Goal: Task Accomplishment & Management: Use online tool/utility

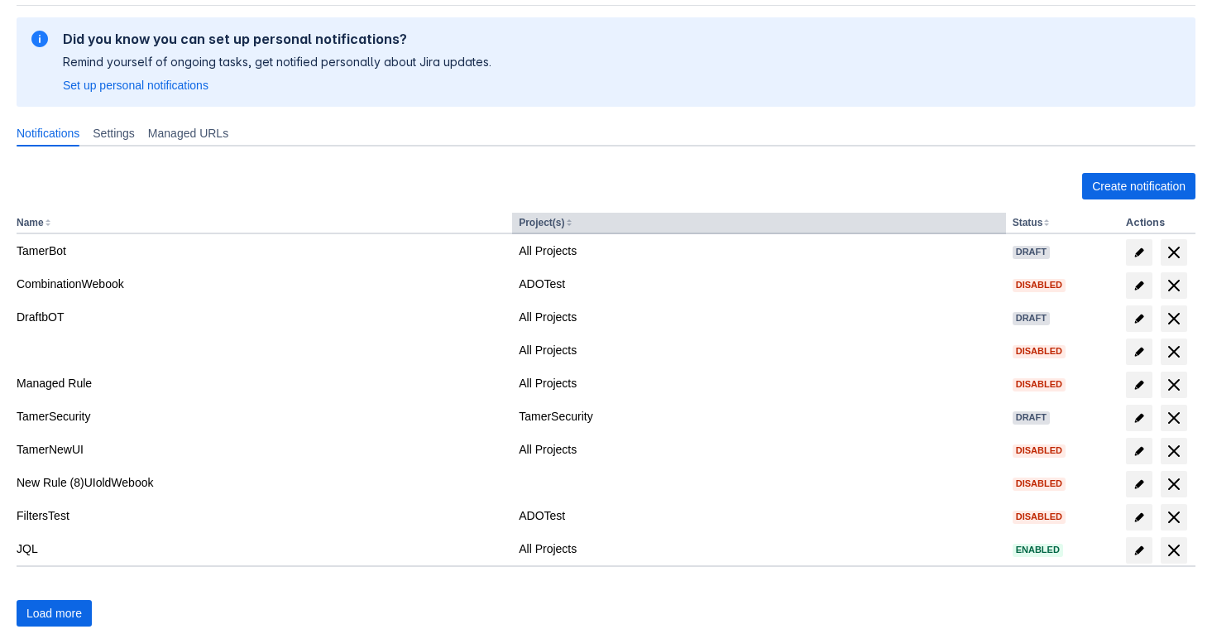
scroll to position [152, 0]
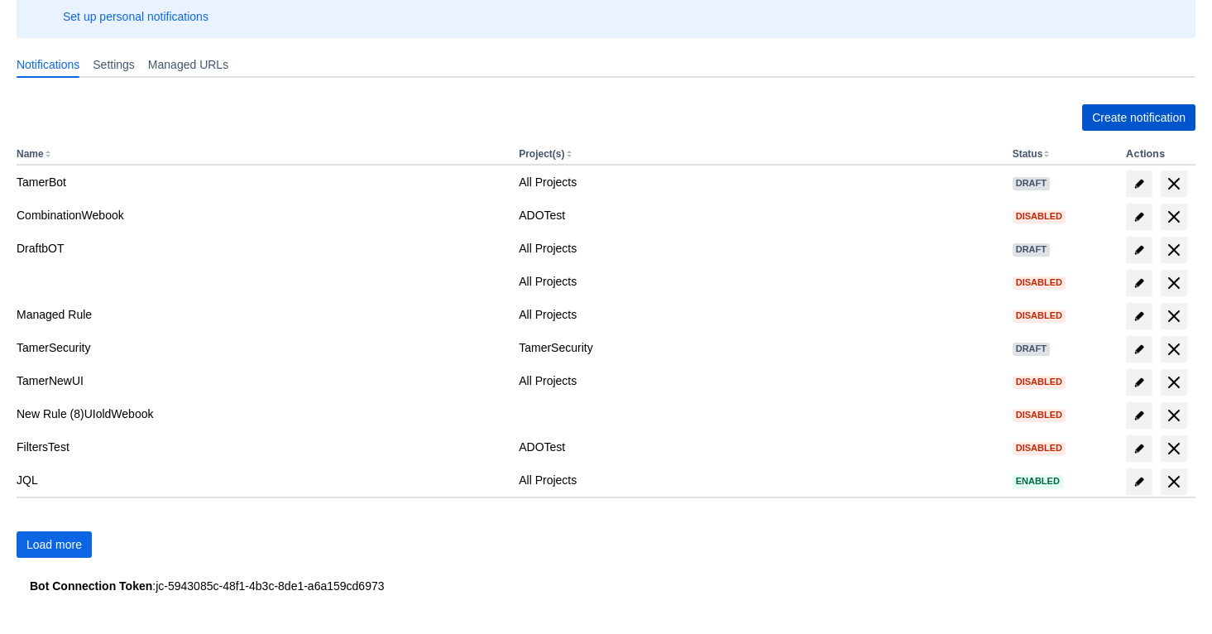
click at [1146, 113] on span "Create notification" at bounding box center [1138, 117] width 93 height 26
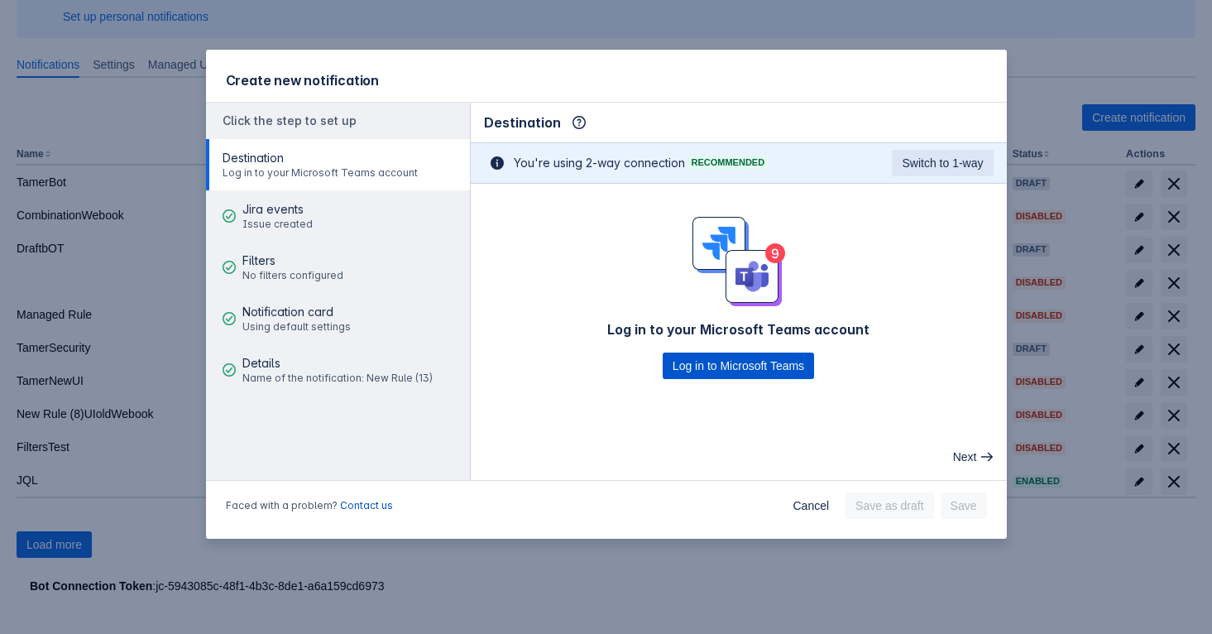
click at [733, 371] on span "Log in to Microsoft Teams" at bounding box center [739, 365] width 132 height 26
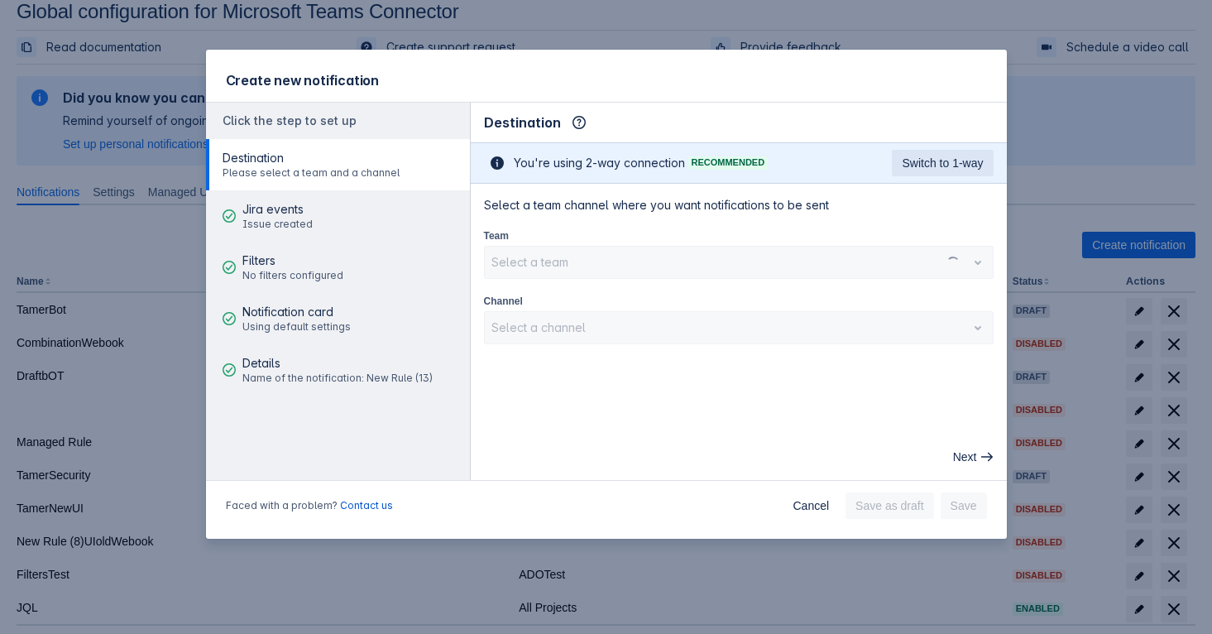
click at [640, 256] on div "Select a team" at bounding box center [739, 262] width 510 height 33
click at [625, 261] on div at bounding box center [725, 262] width 468 height 20
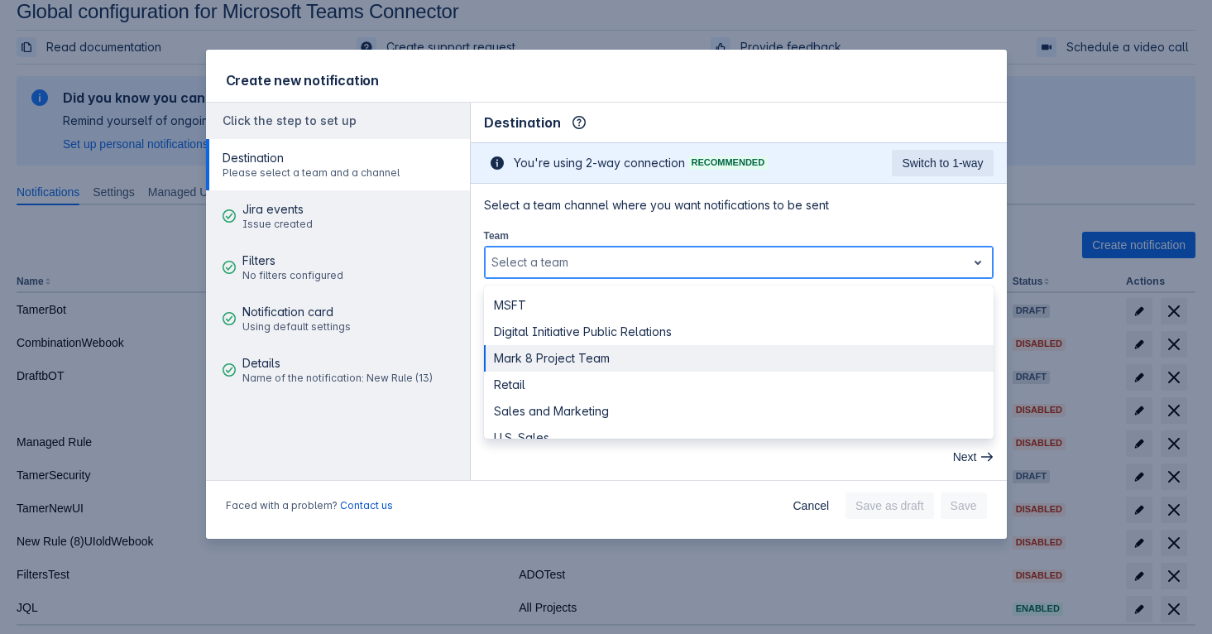
scroll to position [45, 0]
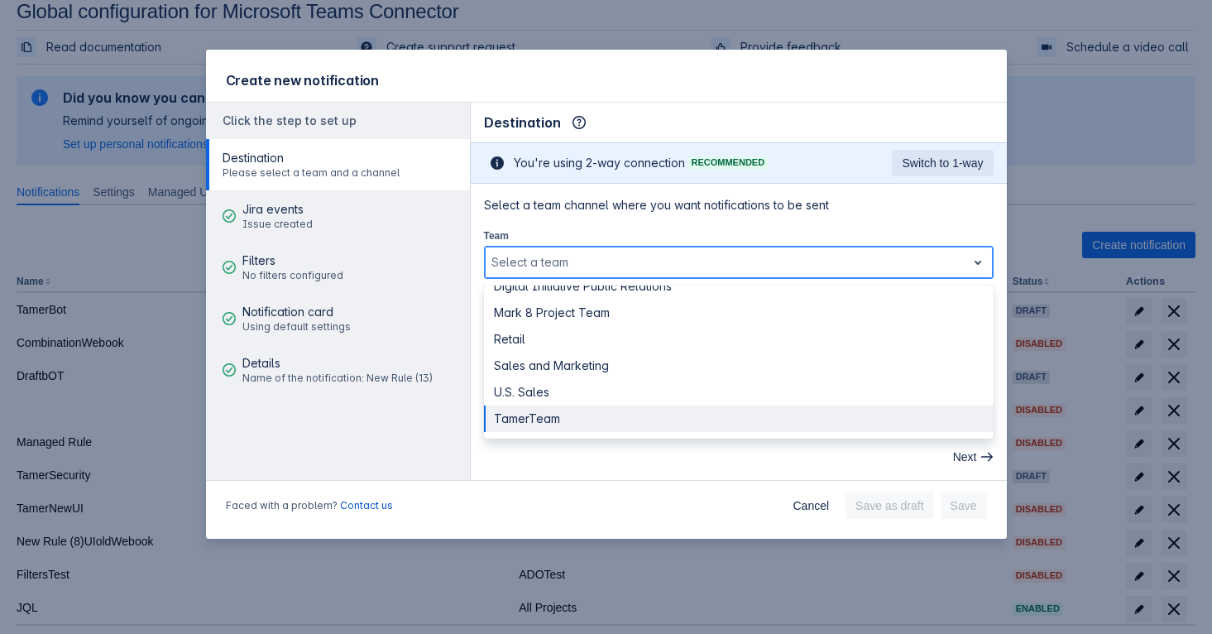
click at [576, 420] on div "TamerTeam" at bounding box center [739, 418] width 510 height 26
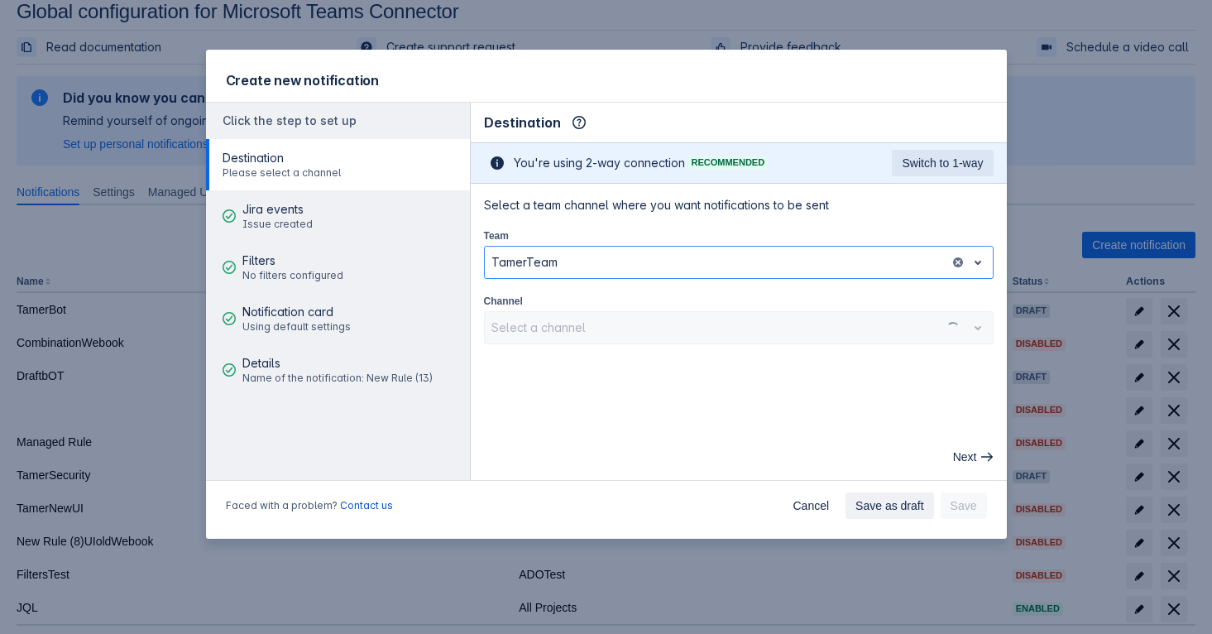
click at [610, 328] on div "Select a channel" at bounding box center [739, 327] width 510 height 33
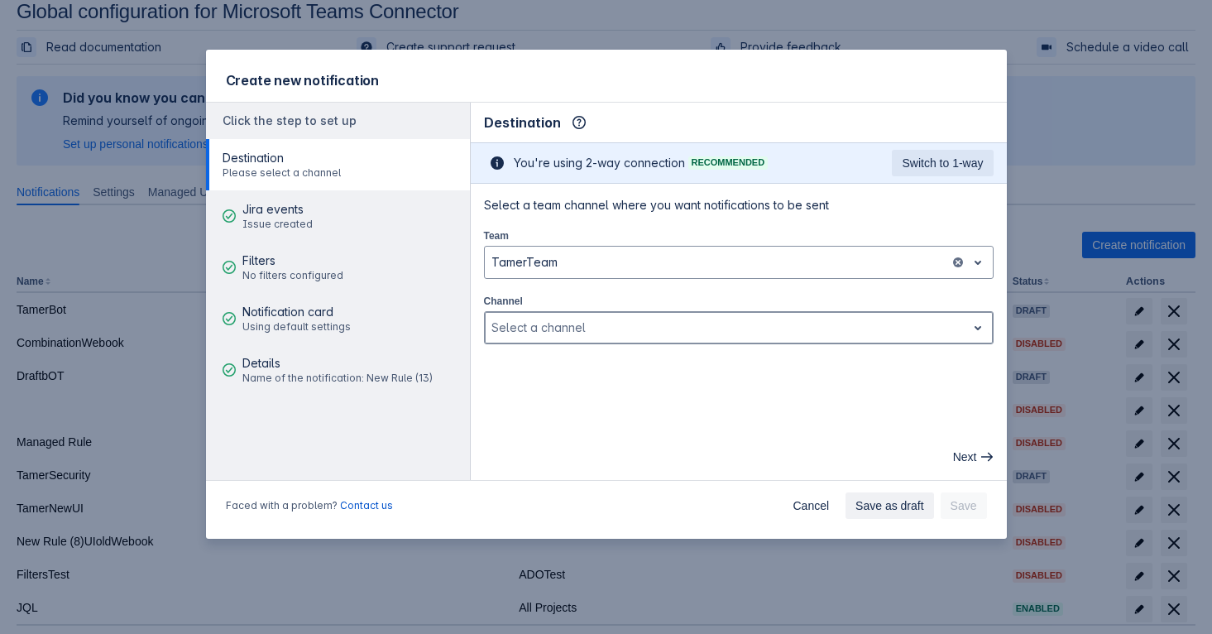
click at [577, 328] on div at bounding box center [725, 328] width 468 height 20
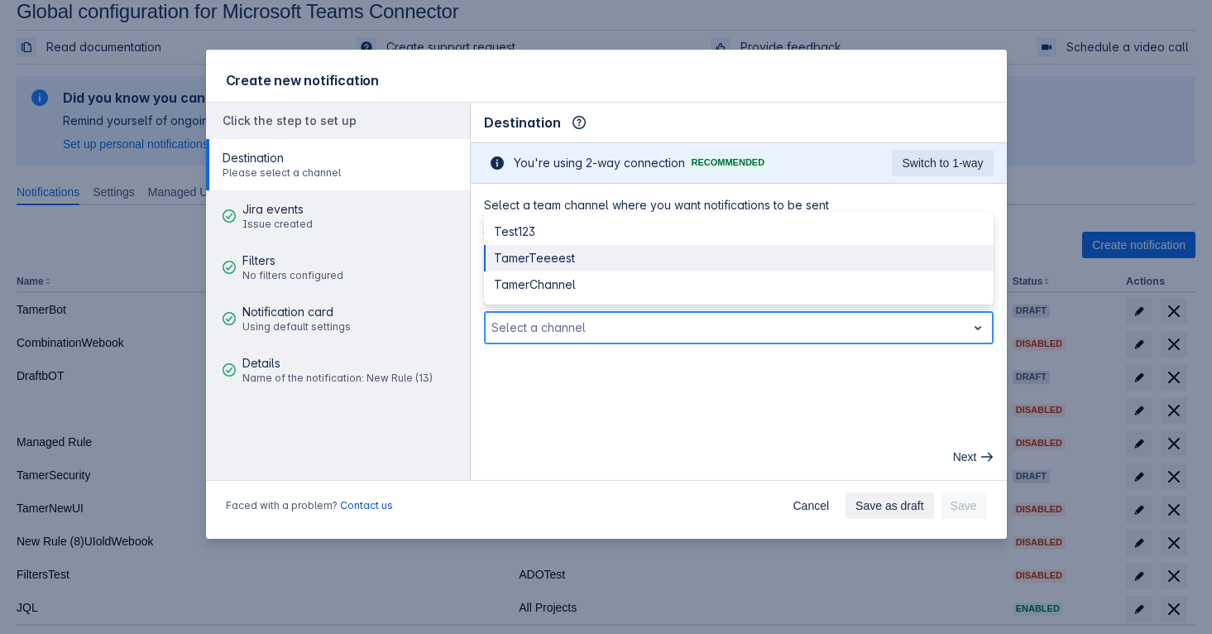
click at [593, 257] on div "TamerTeeeest" at bounding box center [739, 258] width 510 height 26
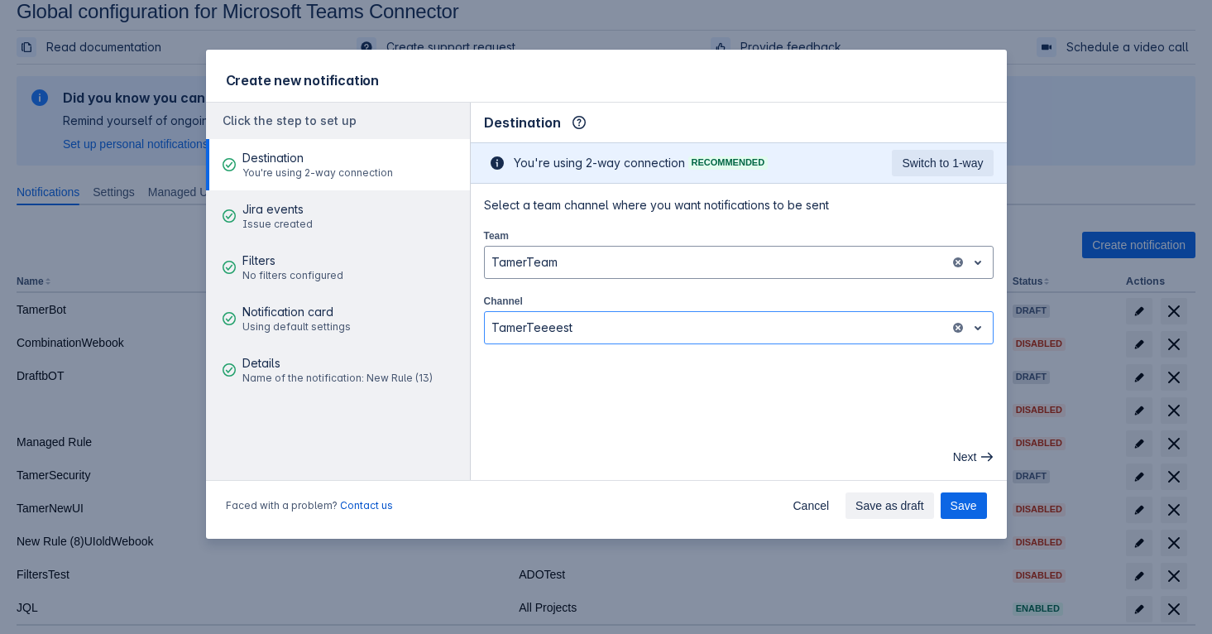
click at [539, 396] on main "Destination Info This determines how and where the bot will send notifications …" at bounding box center [739, 291] width 536 height 377
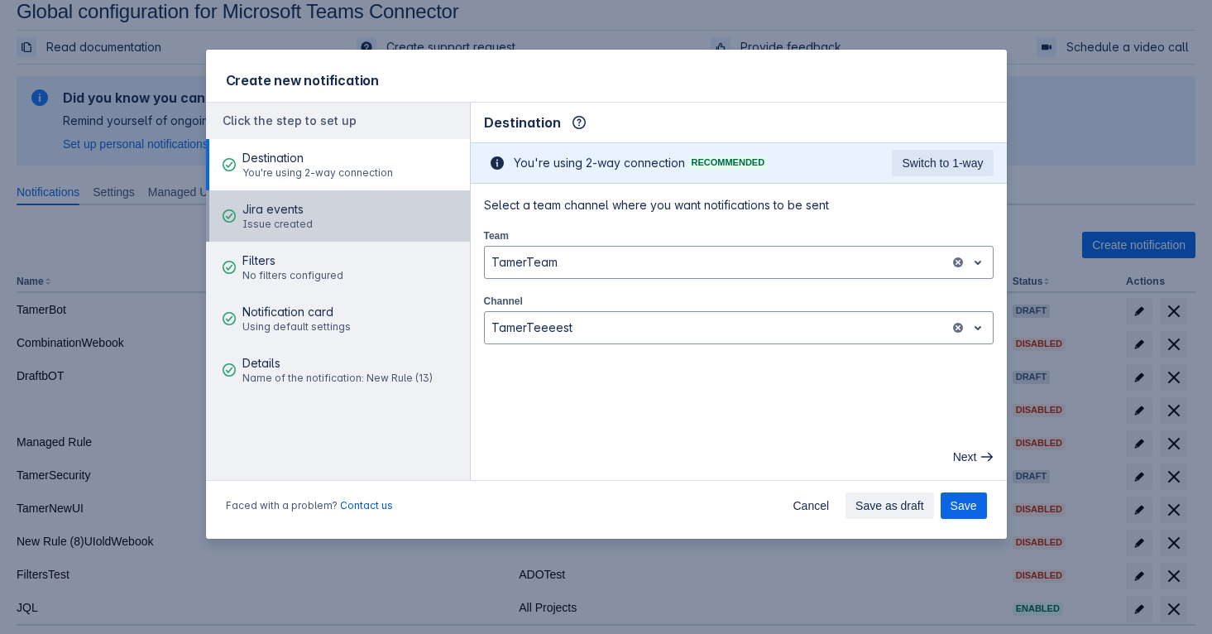
click at [332, 216] on button "Jira events Issue created" at bounding box center [338, 215] width 264 height 51
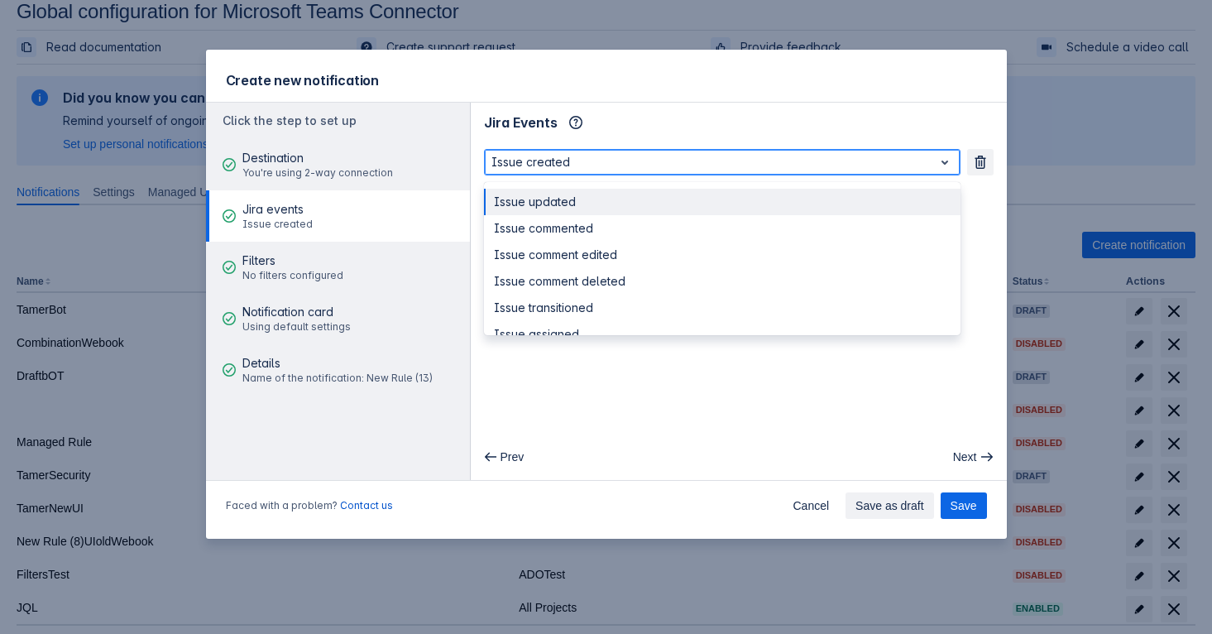
click at [524, 161] on div at bounding box center [708, 162] width 435 height 20
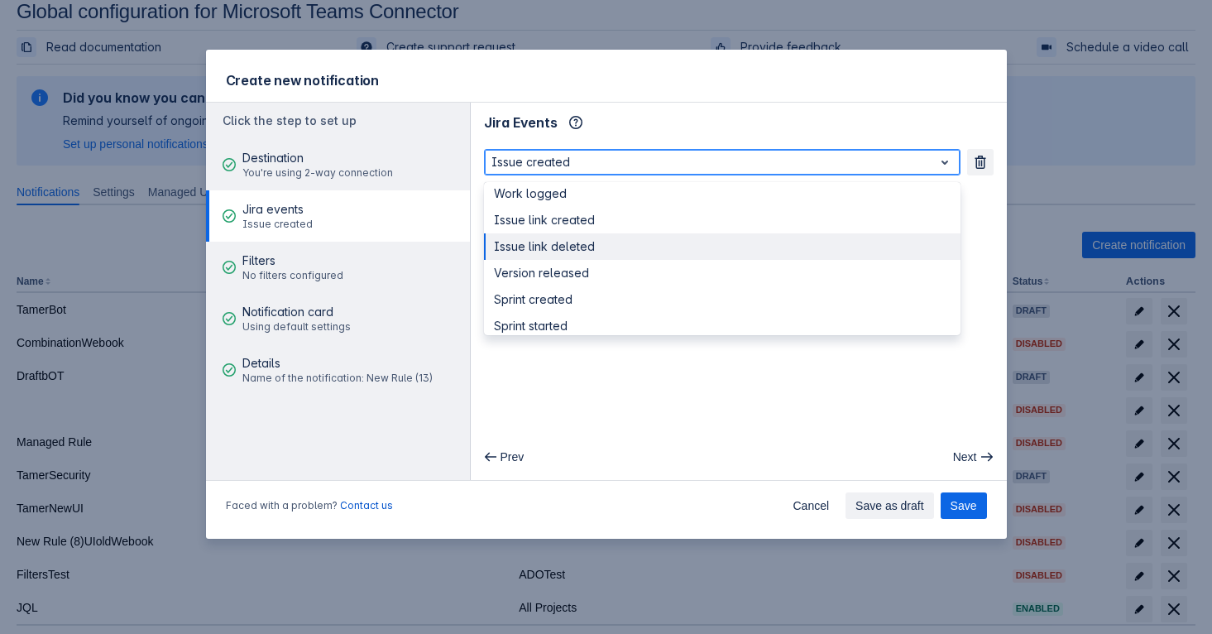
scroll to position [219, 0]
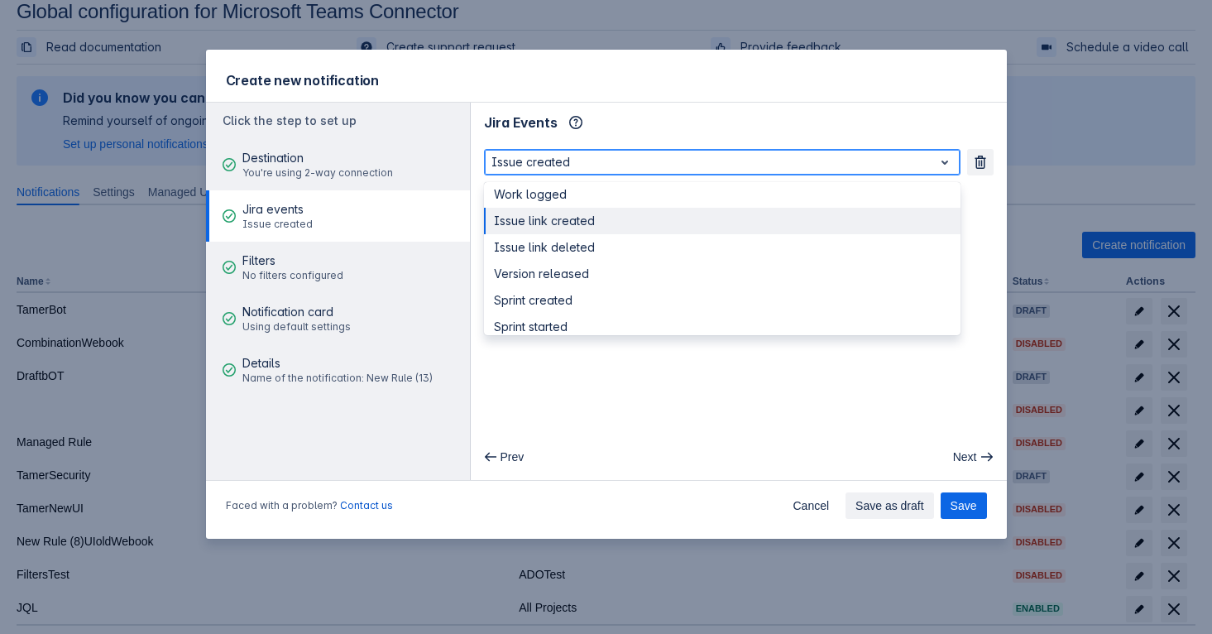
click at [565, 223] on div "Issue link created" at bounding box center [722, 221] width 476 height 26
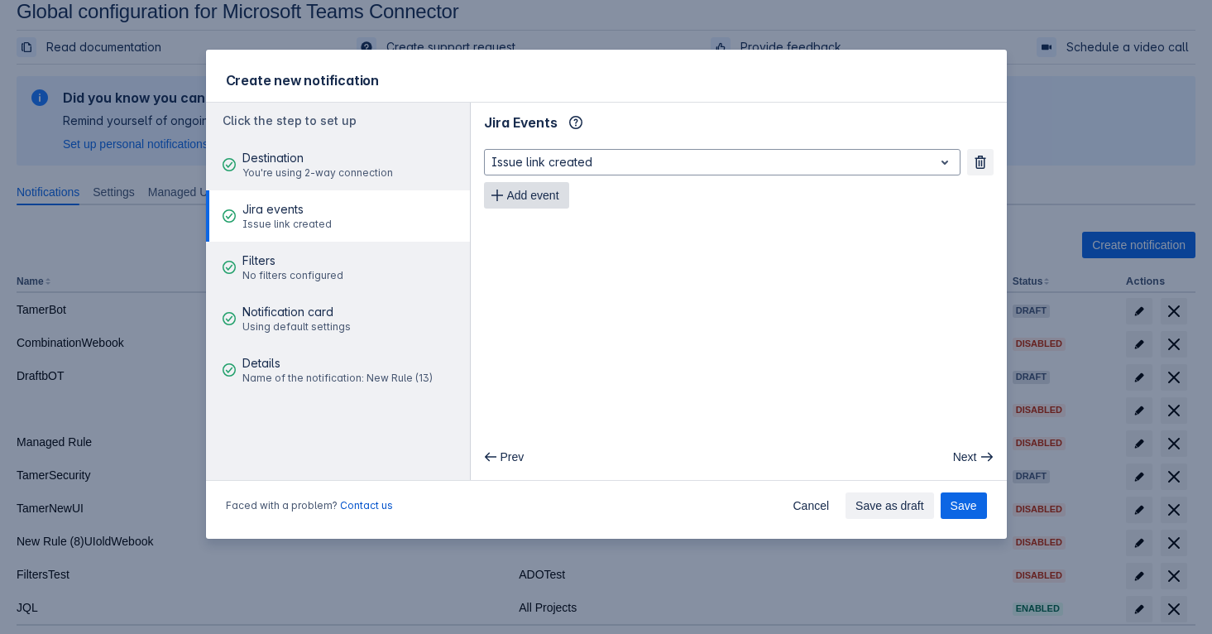
click at [504, 196] on button "Add event" at bounding box center [526, 195] width 85 height 26
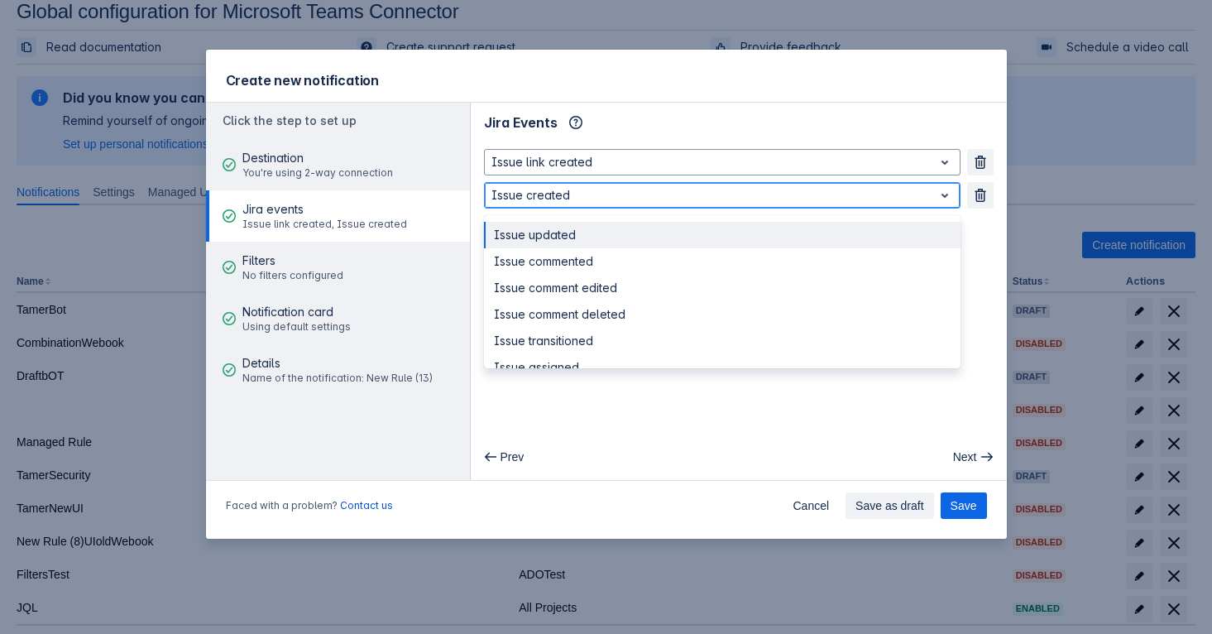
click at [574, 197] on div at bounding box center [708, 195] width 435 height 20
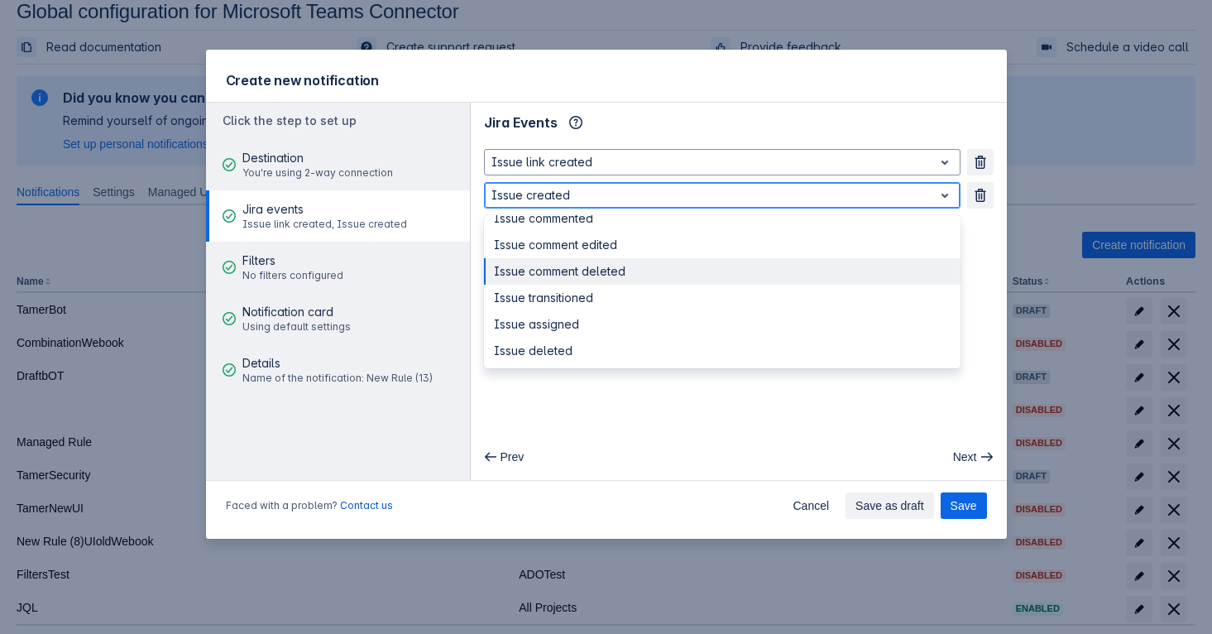
scroll to position [0, 0]
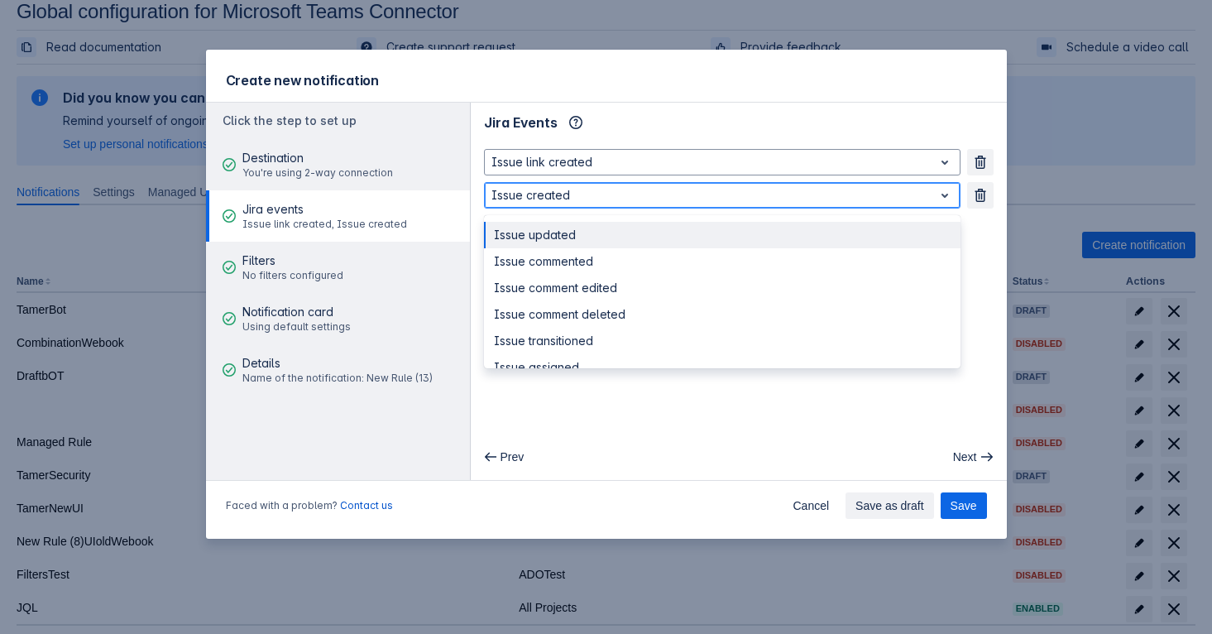
click at [606, 236] on div "Issue updated" at bounding box center [722, 235] width 476 height 26
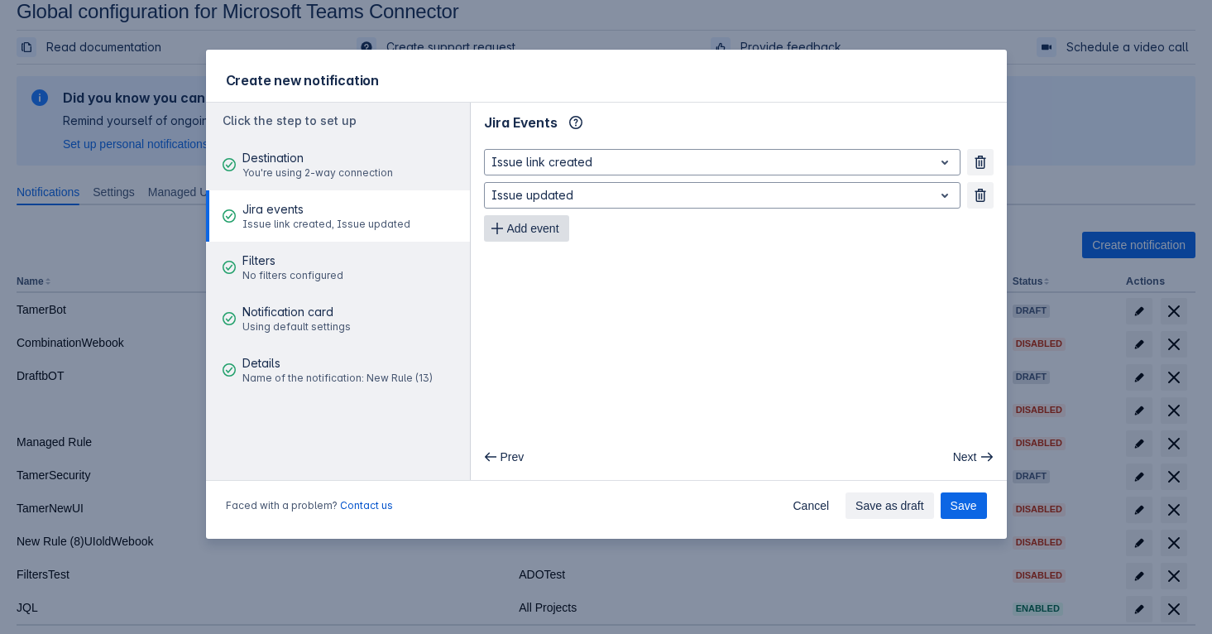
click at [559, 232] on span "Add event" at bounding box center [533, 228] width 52 height 26
click at [553, 257] on span "Add event" at bounding box center [533, 261] width 52 height 26
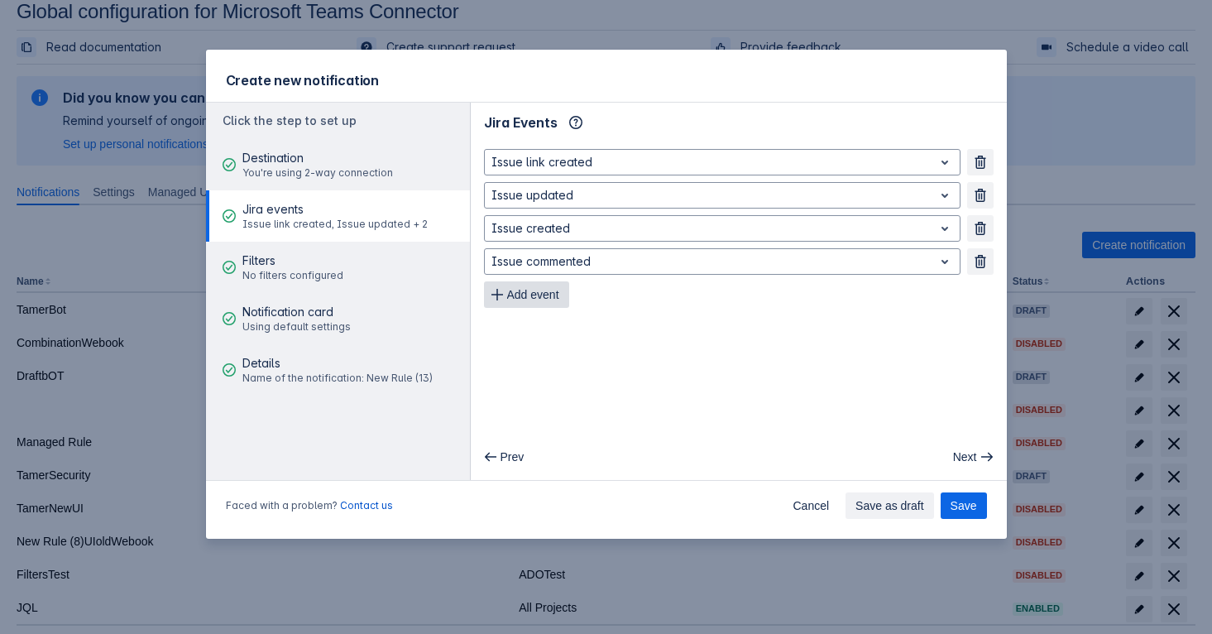
click at [539, 283] on span "Add event" at bounding box center [533, 294] width 52 height 26
click at [535, 334] on span "Add event" at bounding box center [533, 327] width 52 height 26
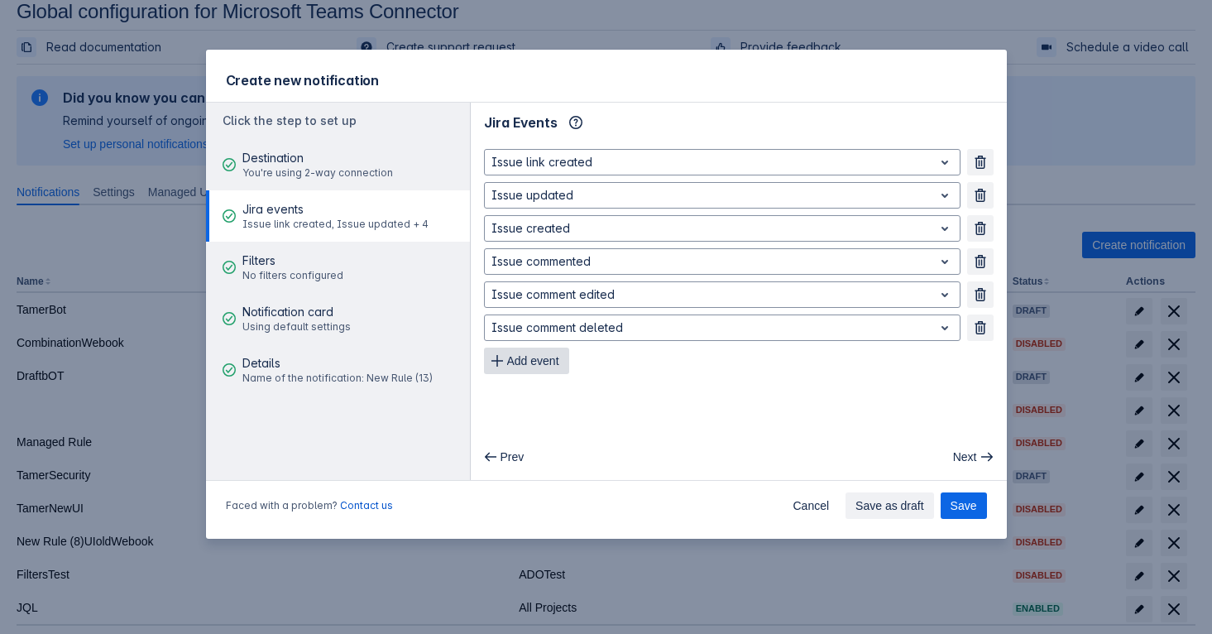
click at [535, 368] on span "Add event" at bounding box center [533, 360] width 52 height 26
click at [534, 399] on span "Add event" at bounding box center [533, 394] width 52 height 26
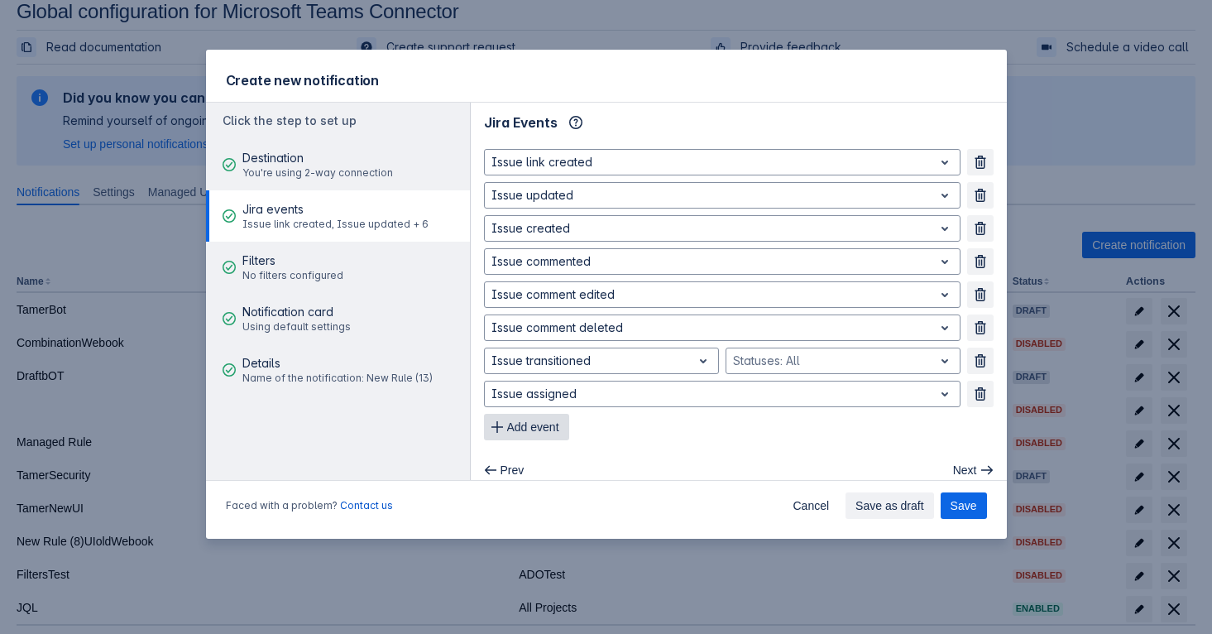
click at [534, 435] on span "Add event" at bounding box center [533, 427] width 52 height 26
click at [976, 352] on button "Remove" at bounding box center [980, 360] width 26 height 26
click at [546, 430] on span "Add event" at bounding box center [533, 427] width 52 height 26
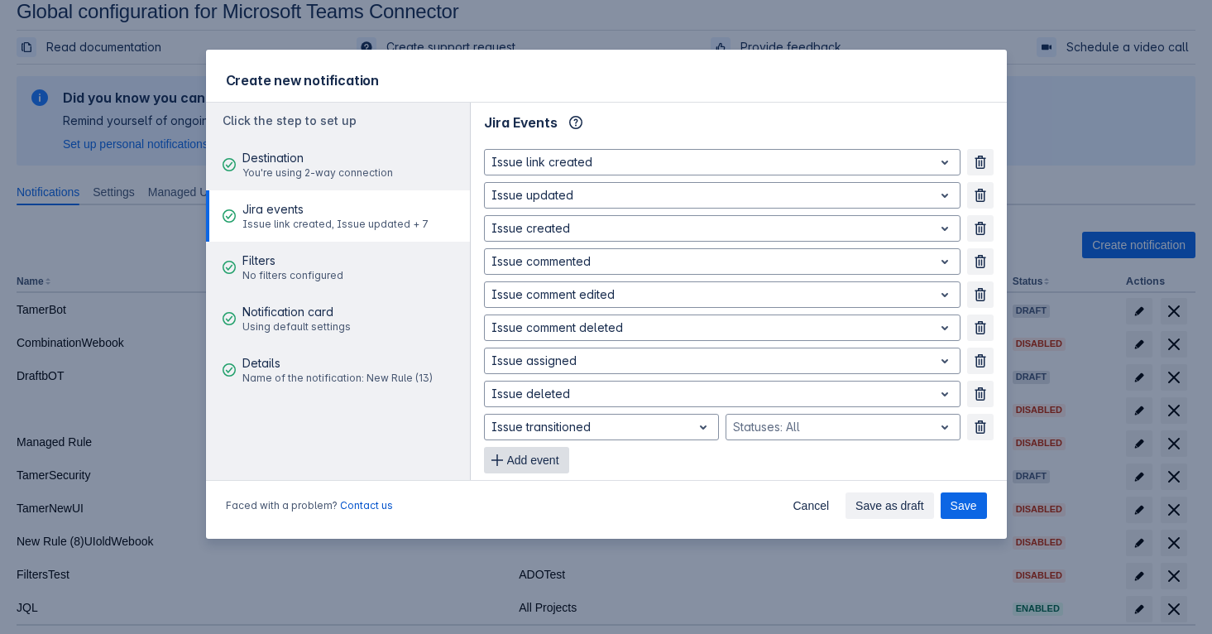
click at [529, 470] on span "Add event" at bounding box center [533, 460] width 52 height 26
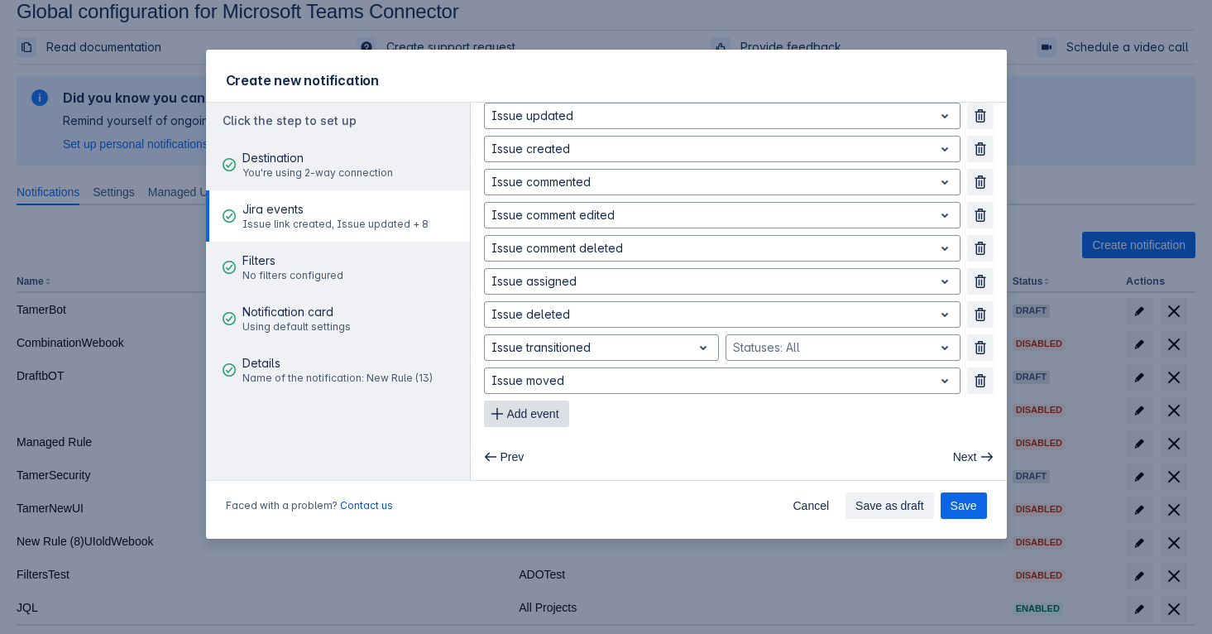
click at [554, 419] on span "Add event" at bounding box center [533, 413] width 52 height 26
click at [548, 449] on span "Add event" at bounding box center [533, 446] width 52 height 26
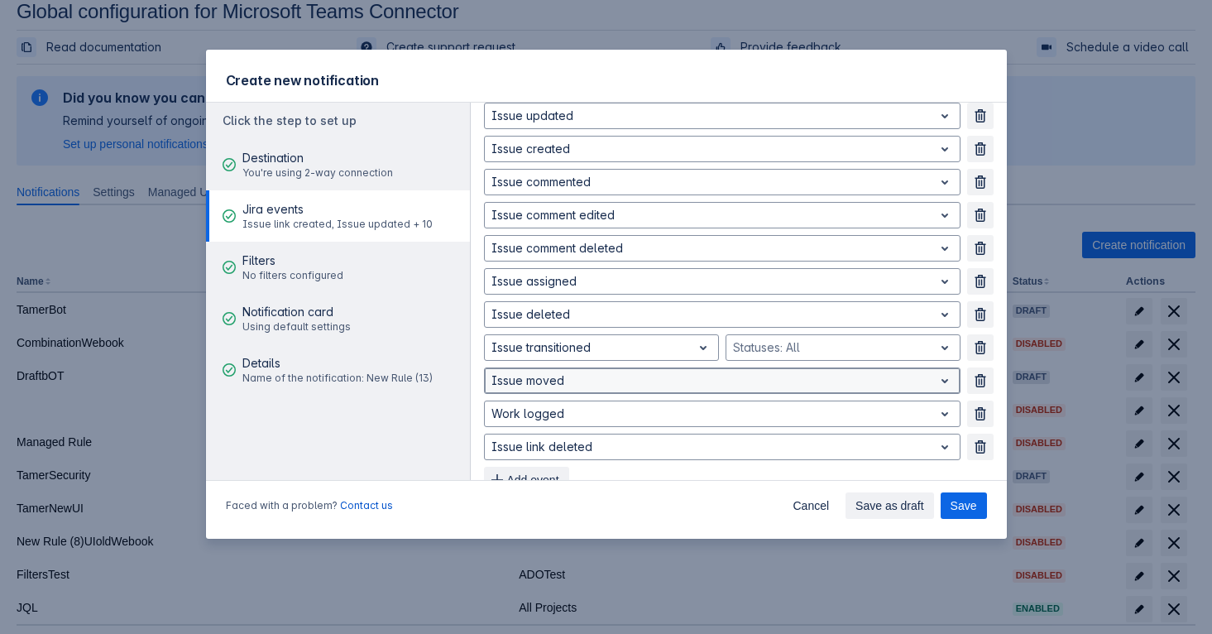
click at [570, 381] on div at bounding box center [708, 381] width 435 height 20
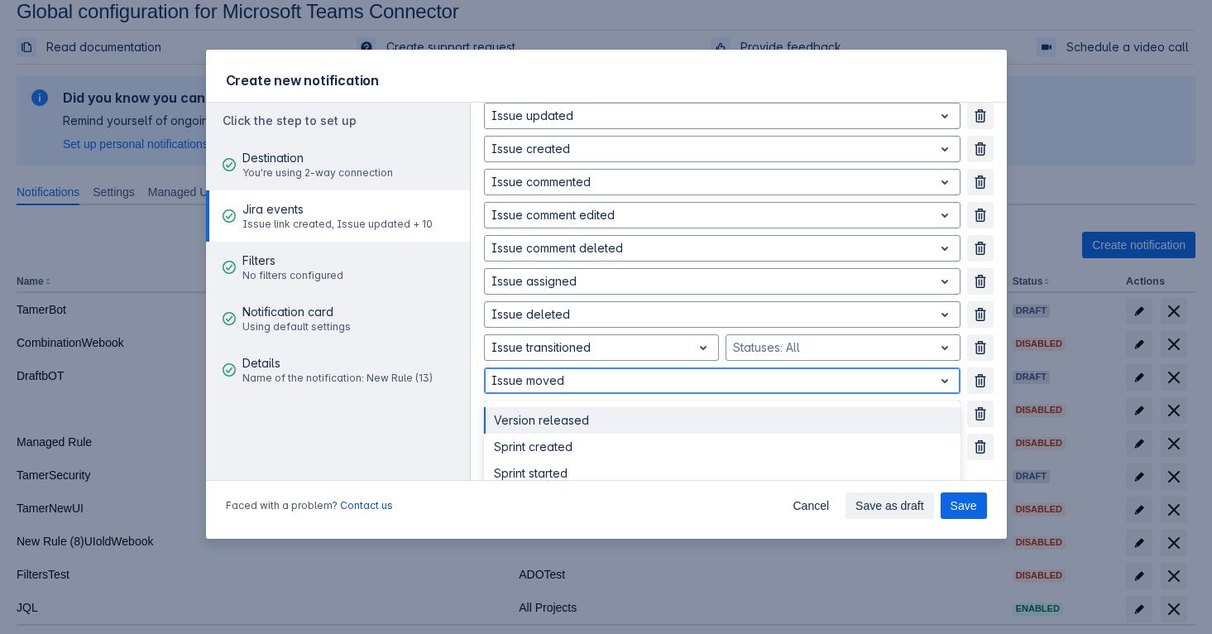
click at [570, 381] on div at bounding box center [708, 381] width 435 height 20
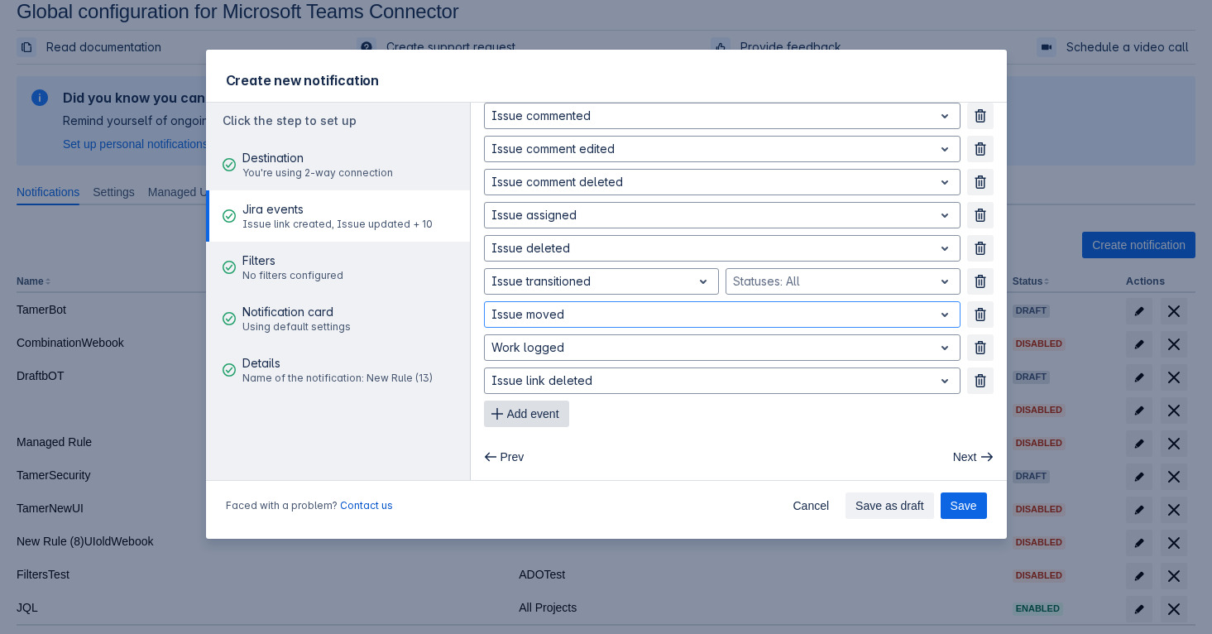
click at [540, 410] on span "Add event" at bounding box center [533, 413] width 52 height 26
click at [539, 444] on span "Add event" at bounding box center [533, 446] width 52 height 26
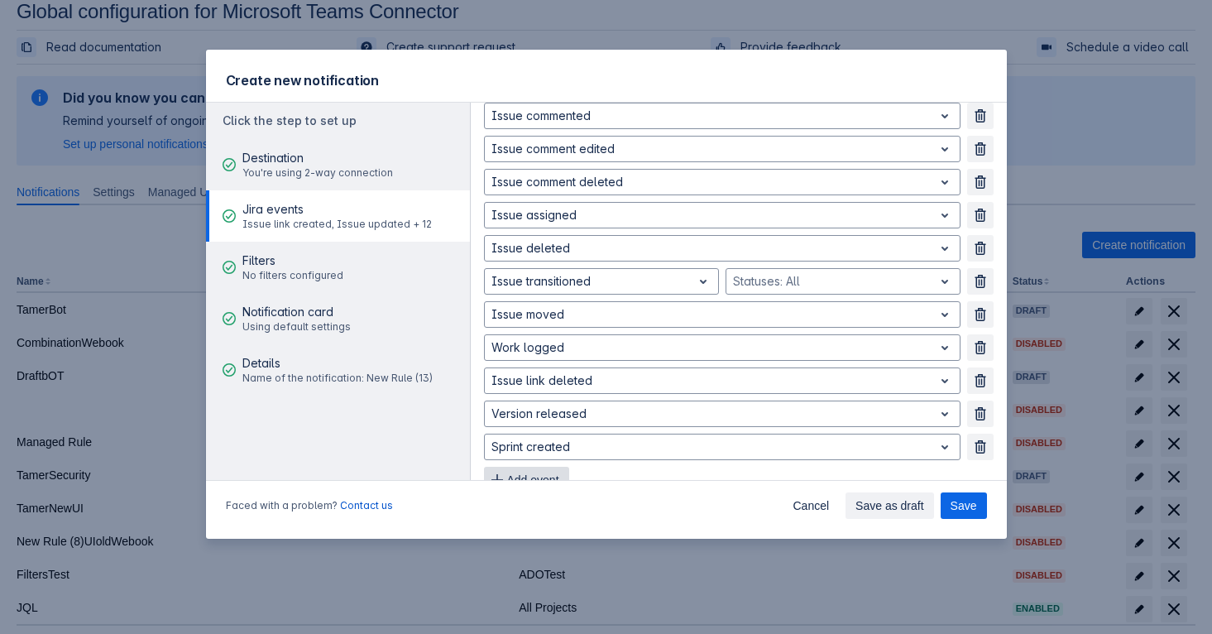
scroll to position [212, 0]
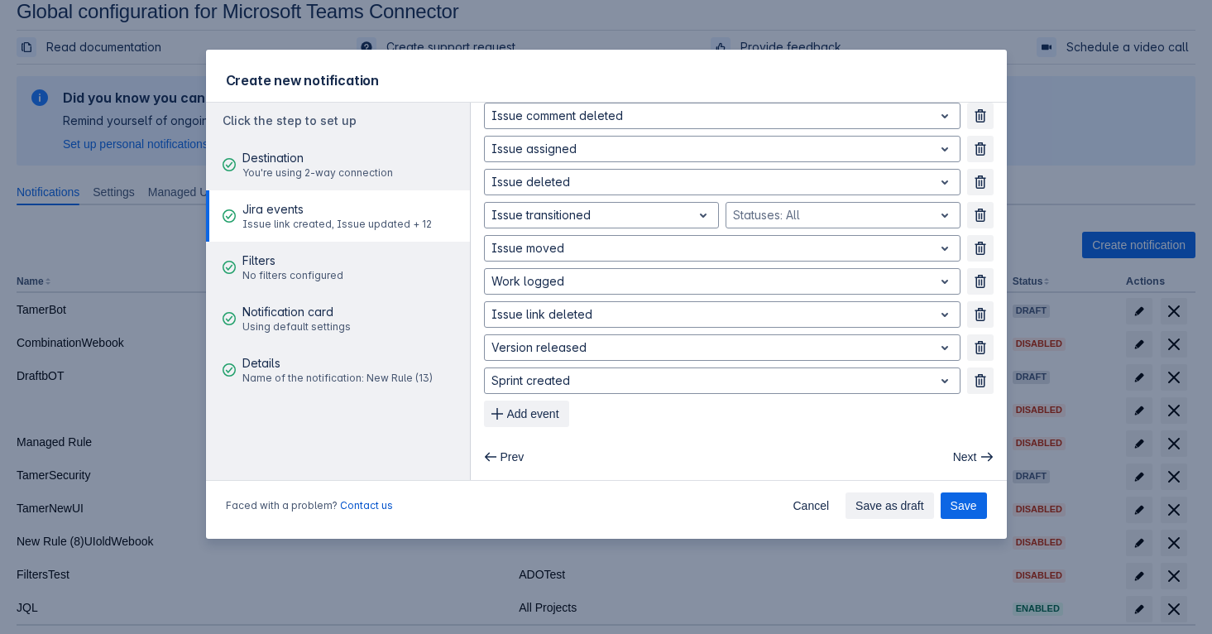
click at [540, 428] on div "Issue link created Remove Issue updated Remove Issue created Remove Issue comme…" at bounding box center [739, 182] width 536 height 503
click at [541, 424] on span "Add event" at bounding box center [533, 413] width 52 height 26
click at [538, 444] on span "Add event" at bounding box center [533, 446] width 52 height 26
click at [536, 473] on span "Add event" at bounding box center [533, 480] width 52 height 26
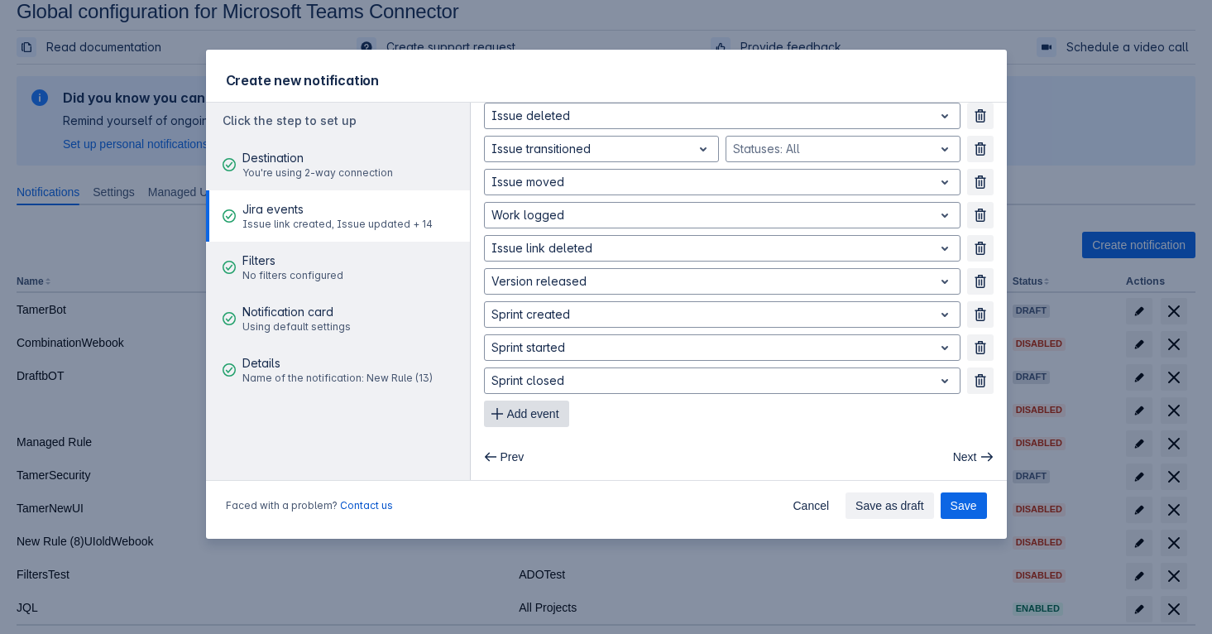
click at [544, 408] on span "Add event" at bounding box center [533, 413] width 52 height 26
click at [544, 409] on span "Add event" at bounding box center [533, 413] width 52 height 26
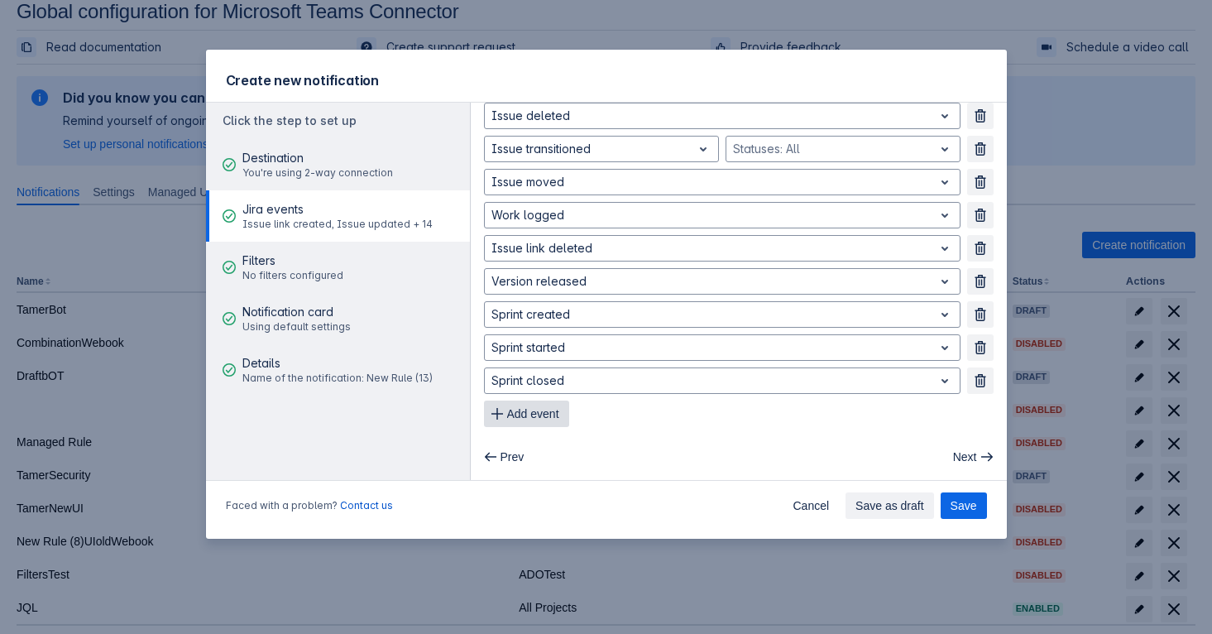
click at [544, 409] on span "Add event" at bounding box center [533, 413] width 52 height 26
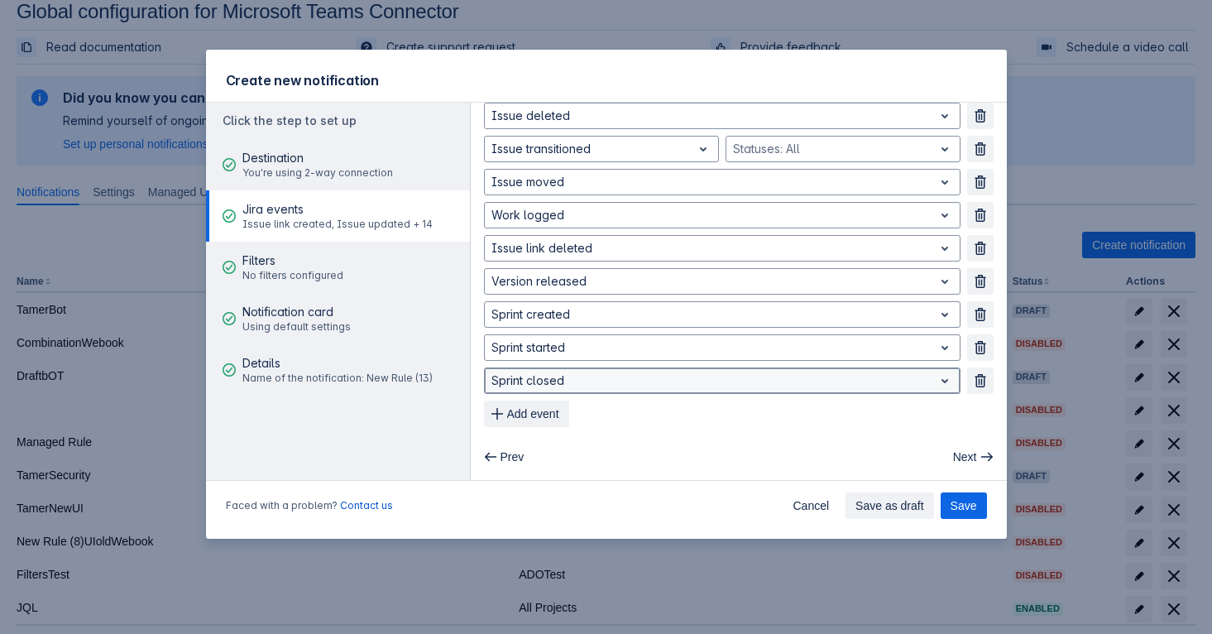
click at [635, 379] on div at bounding box center [708, 381] width 435 height 20
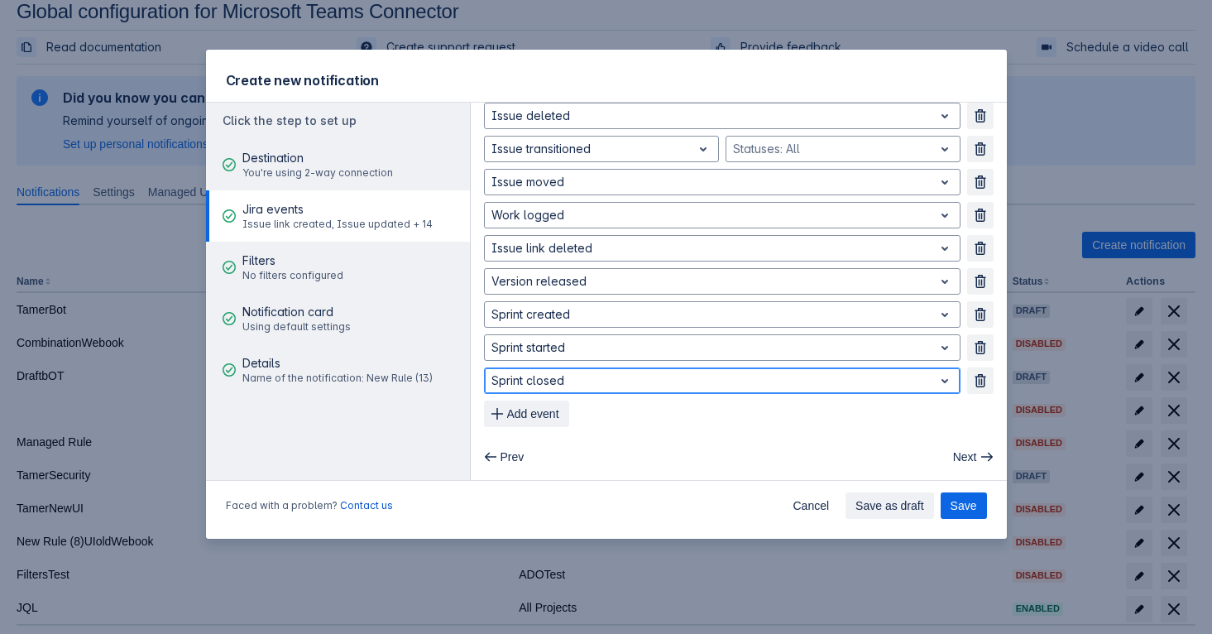
click at [635, 378] on div at bounding box center [708, 381] width 435 height 20
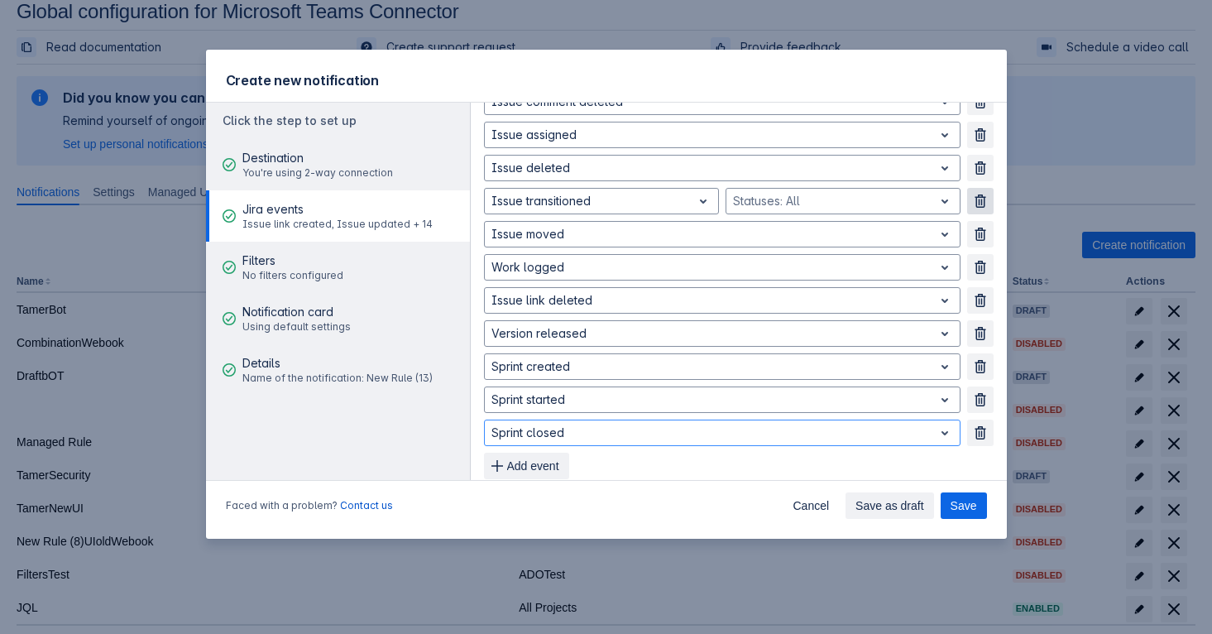
click at [984, 205] on span "button" at bounding box center [980, 200] width 13 height 13
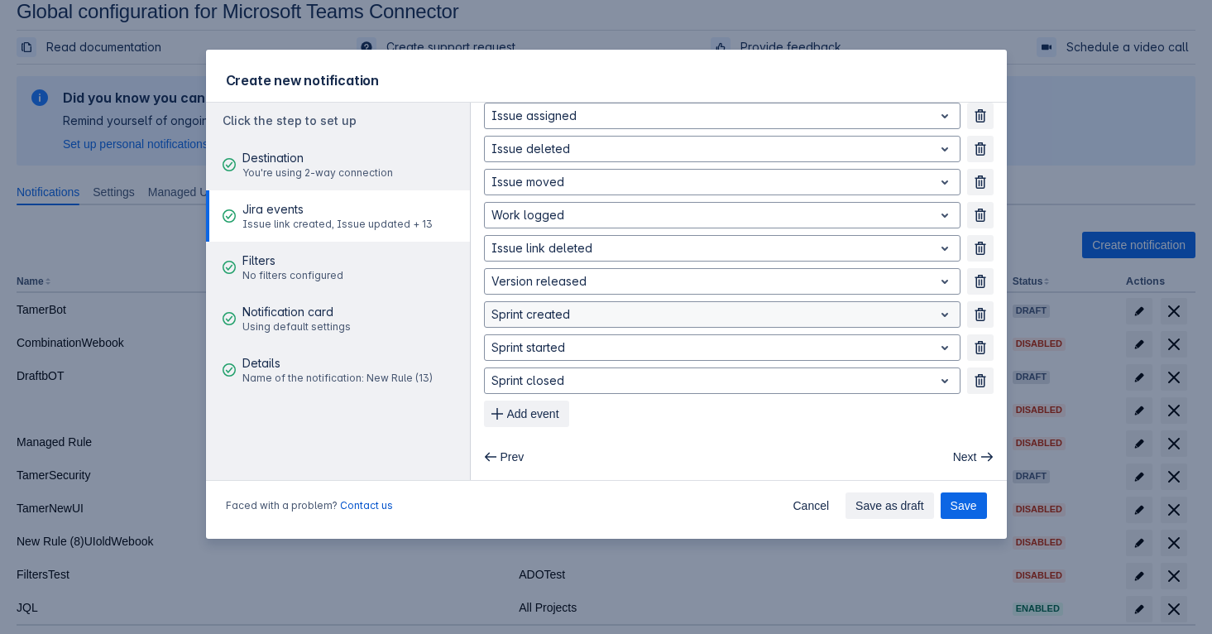
scroll to position [0, 0]
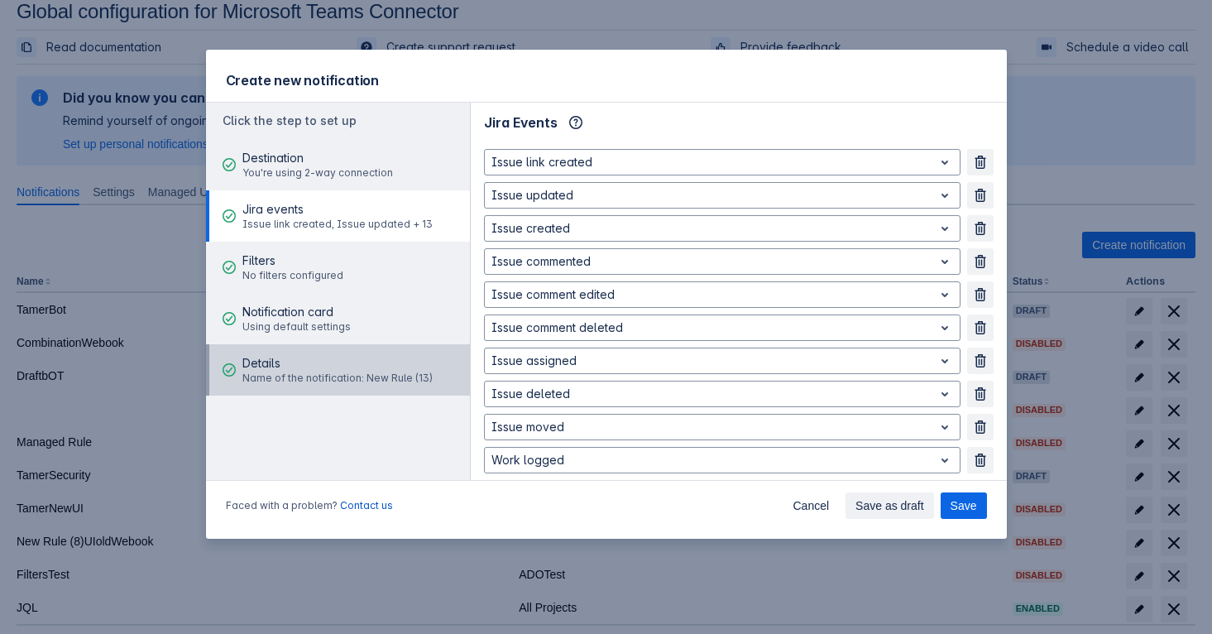
click at [401, 374] on span "Name of the notification: New Rule (13)" at bounding box center [337, 377] width 190 height 13
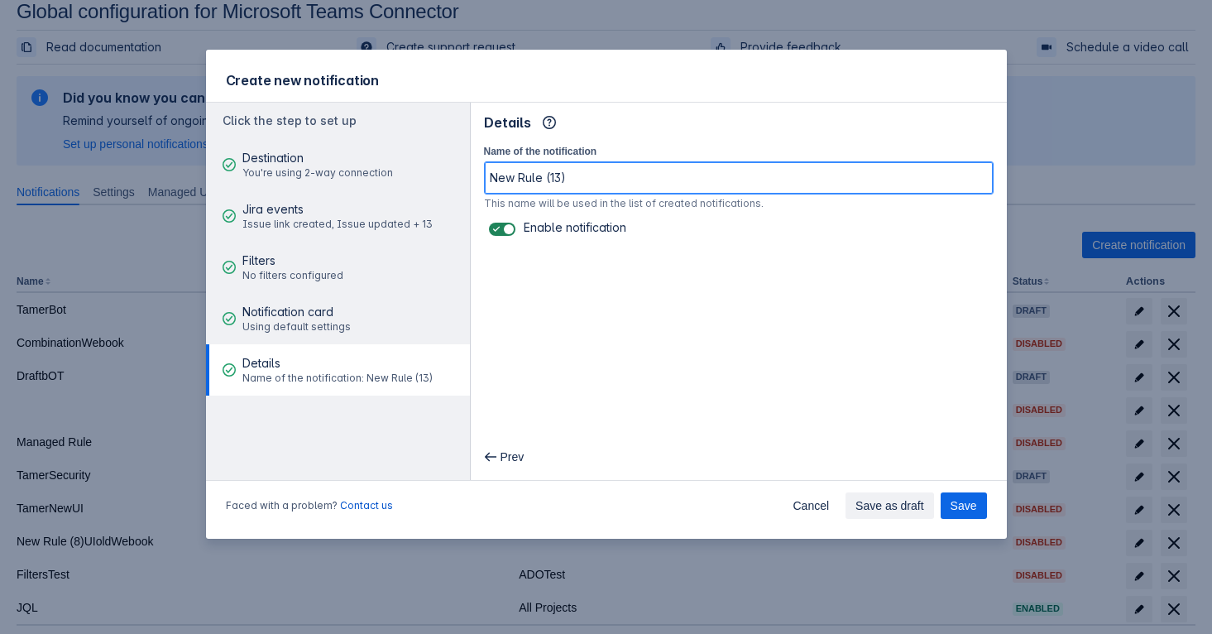
click at [593, 172] on input "New Rule (13)" at bounding box center [739, 178] width 508 height 30
type input "TALLL"
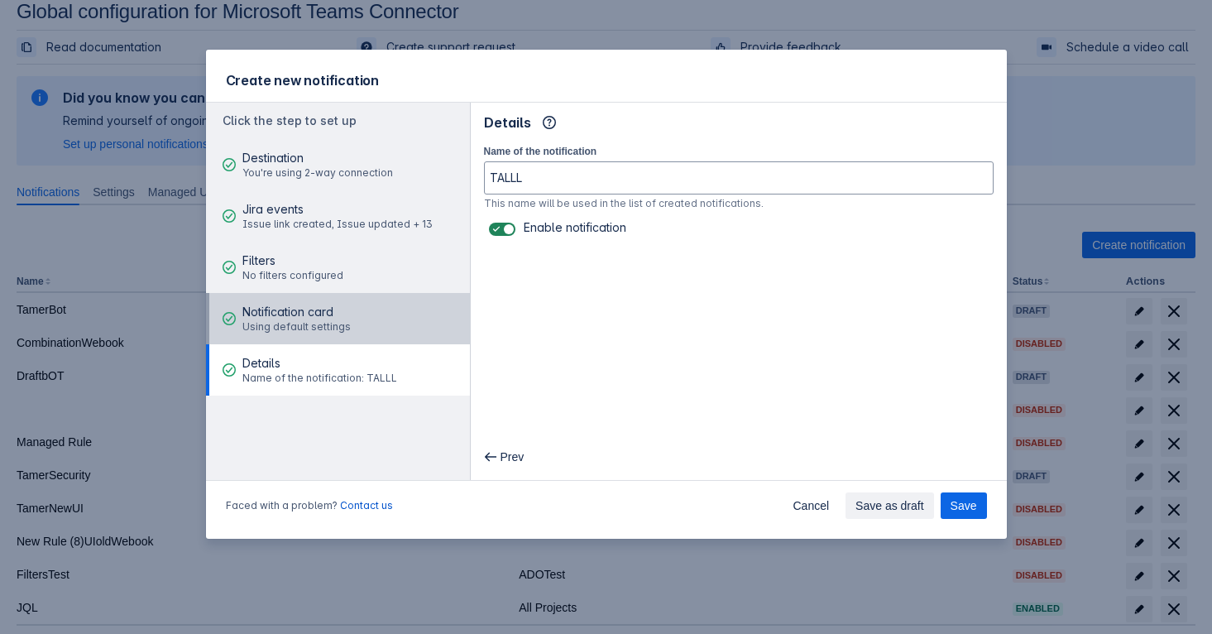
click at [346, 313] on button "Notification card Using default settings" at bounding box center [338, 318] width 264 height 51
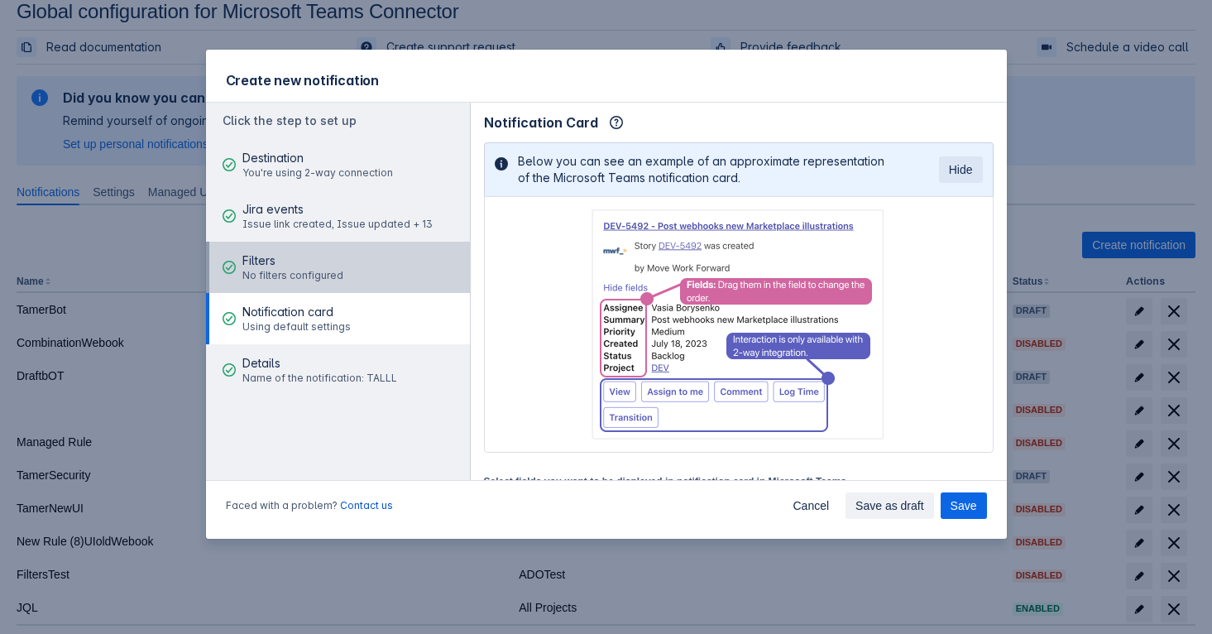
click at [369, 279] on button "Filters No filters configured" at bounding box center [338, 267] width 264 height 51
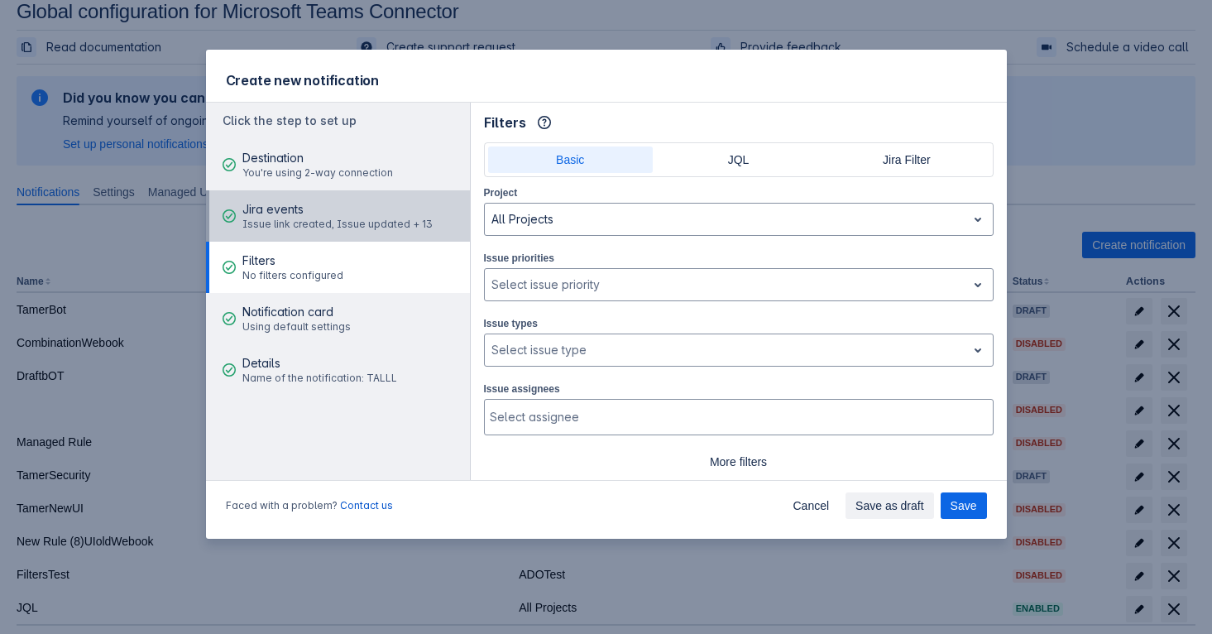
click at [379, 235] on div "Jira events Issue link created, Issue updated + 13" at bounding box center [337, 216] width 190 height 50
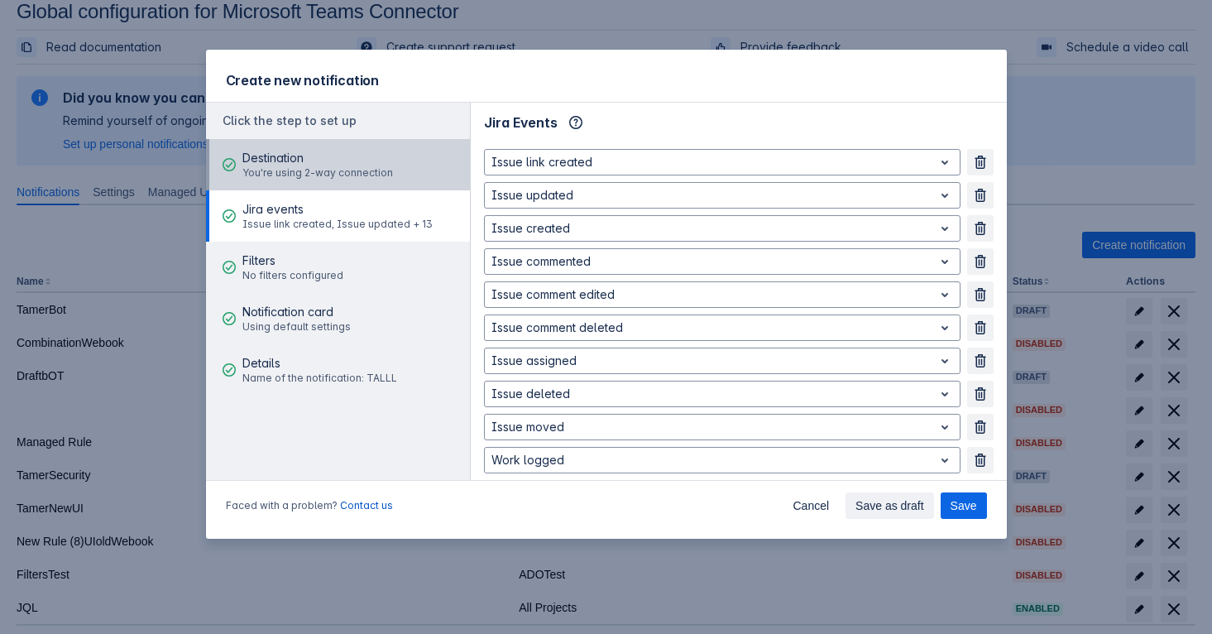
click at [350, 183] on div "Destination You're using 2-way connection" at bounding box center [317, 165] width 151 height 50
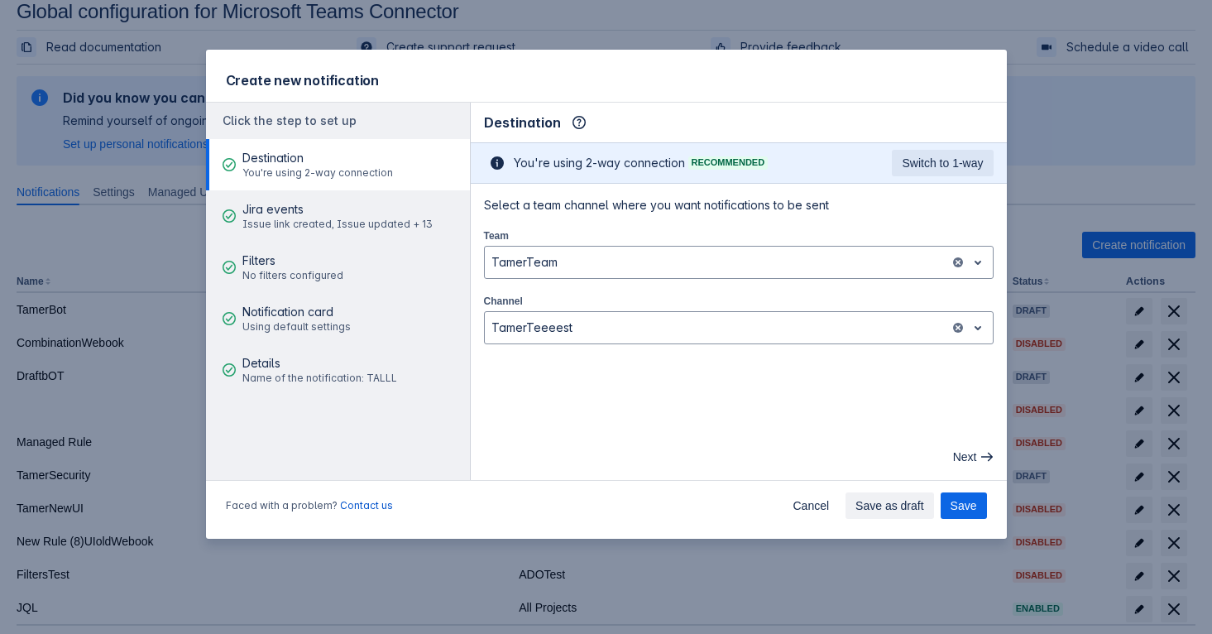
click at [371, 139] on button "Destination You're using 2-way connection" at bounding box center [338, 164] width 264 height 51
click at [378, 124] on div "Click the step to set up" at bounding box center [338, 121] width 264 height 36
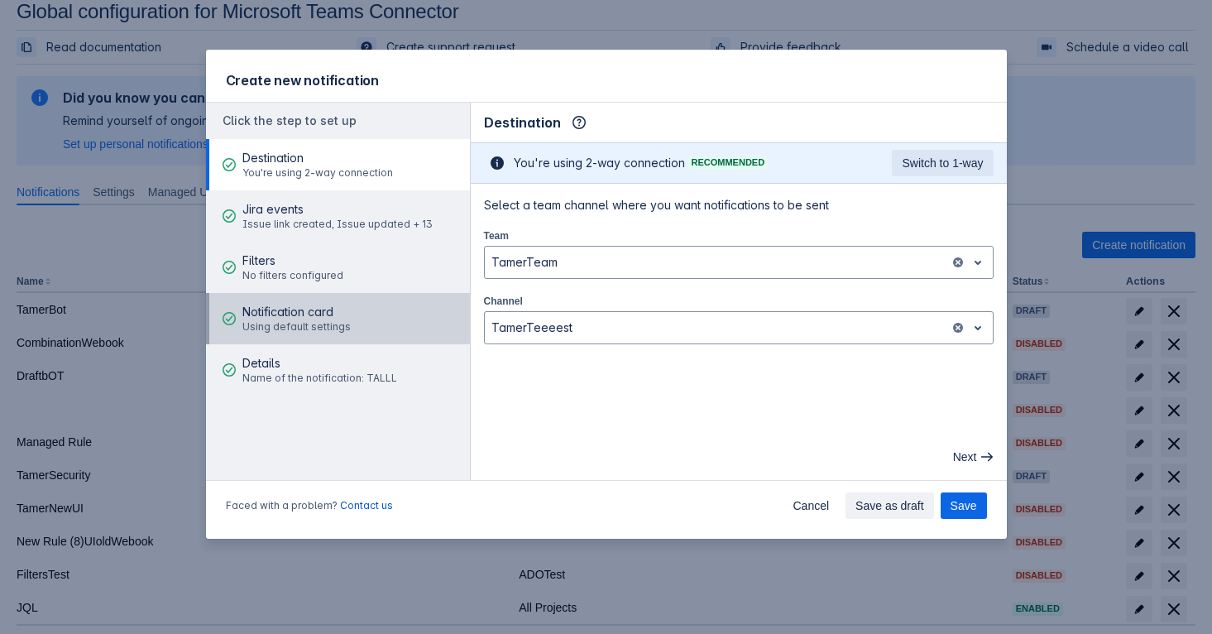
click at [315, 334] on div "Notification card Using default settings" at bounding box center [296, 319] width 108 height 50
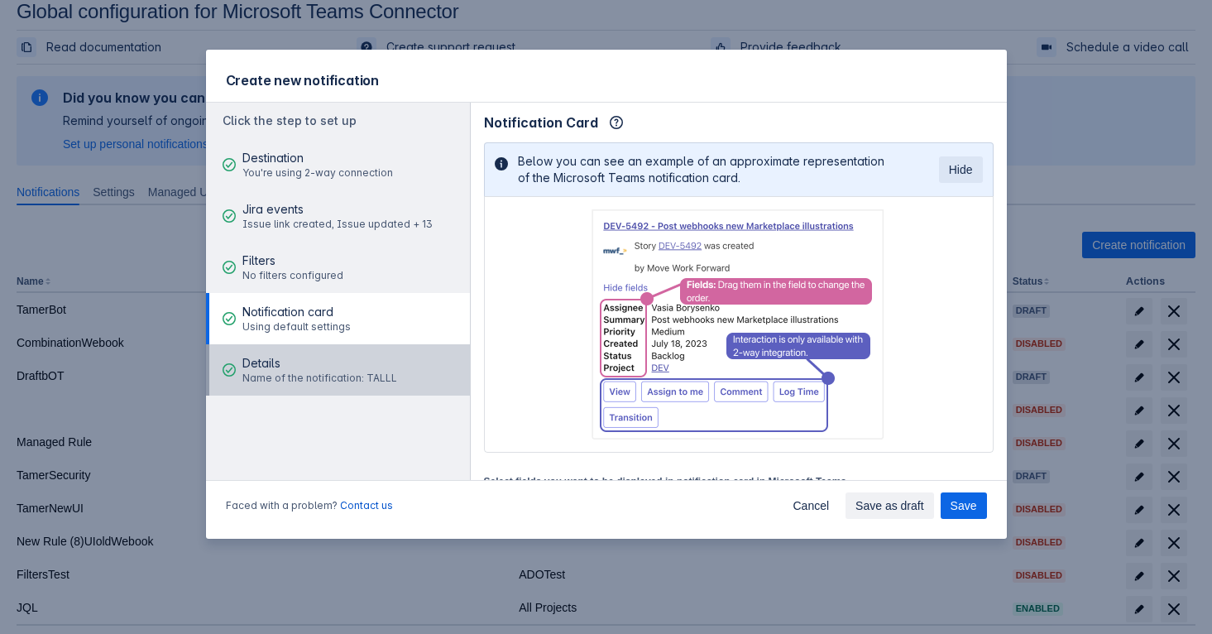
click at [316, 374] on span "Name of the notification: TALLL" at bounding box center [319, 377] width 155 height 13
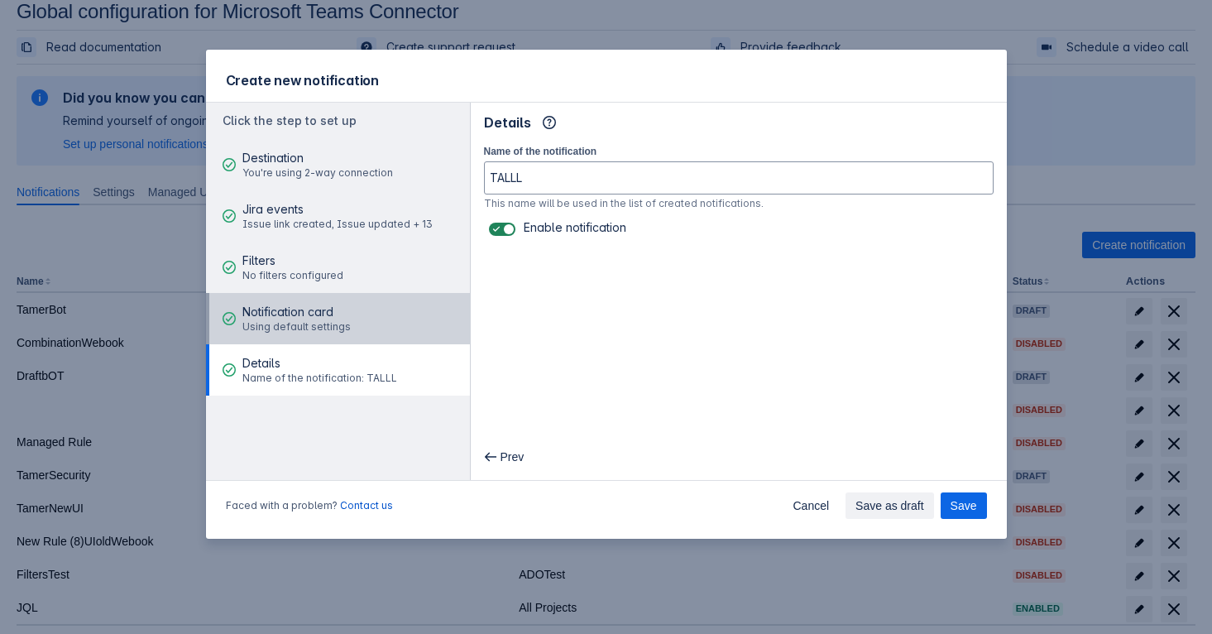
click at [371, 312] on button "Notification card Using default settings" at bounding box center [338, 318] width 264 height 51
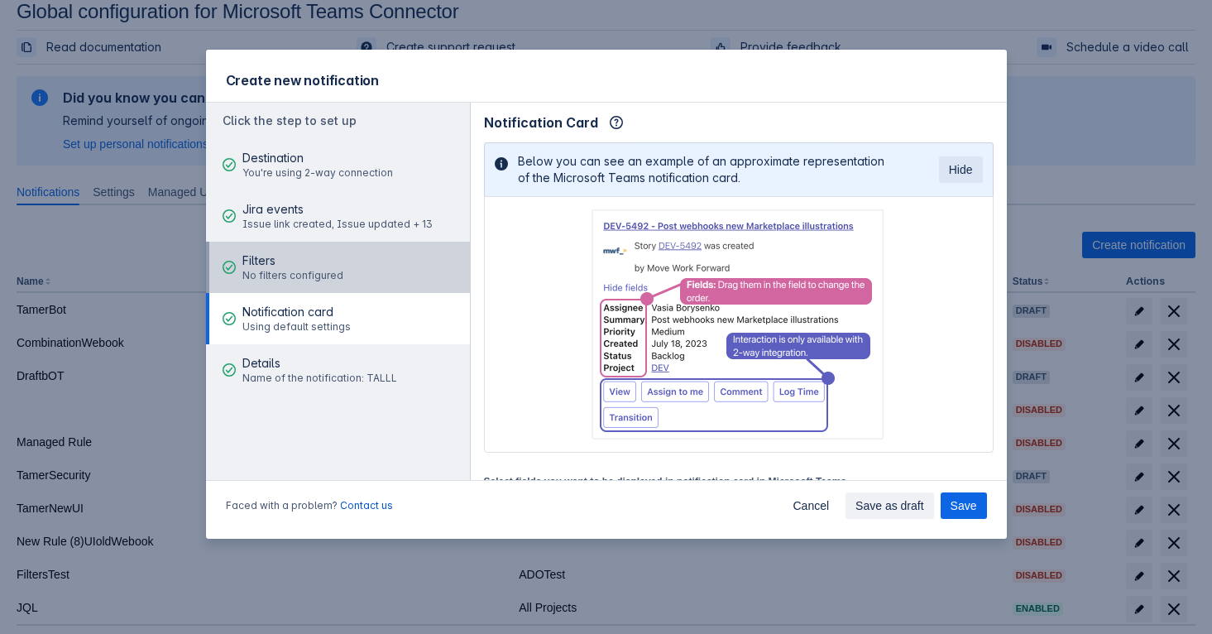
click at [381, 270] on button "Filters No filters configured" at bounding box center [338, 267] width 264 height 51
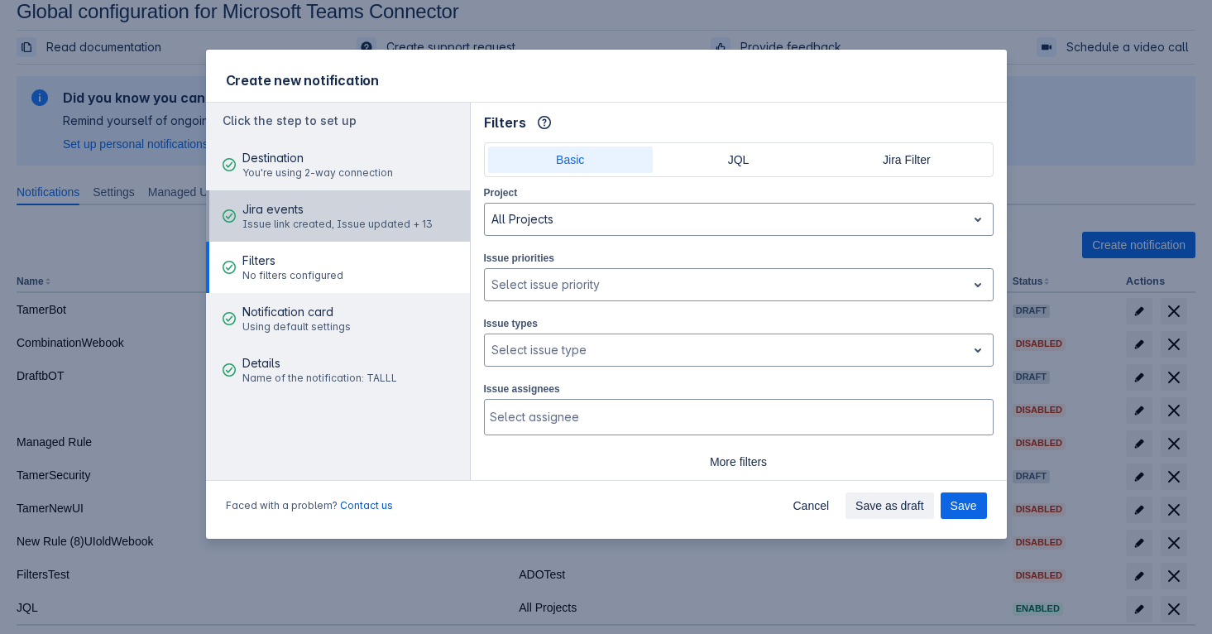
click at [311, 218] on span "Issue link created, Issue updated + 13" at bounding box center [337, 224] width 190 height 13
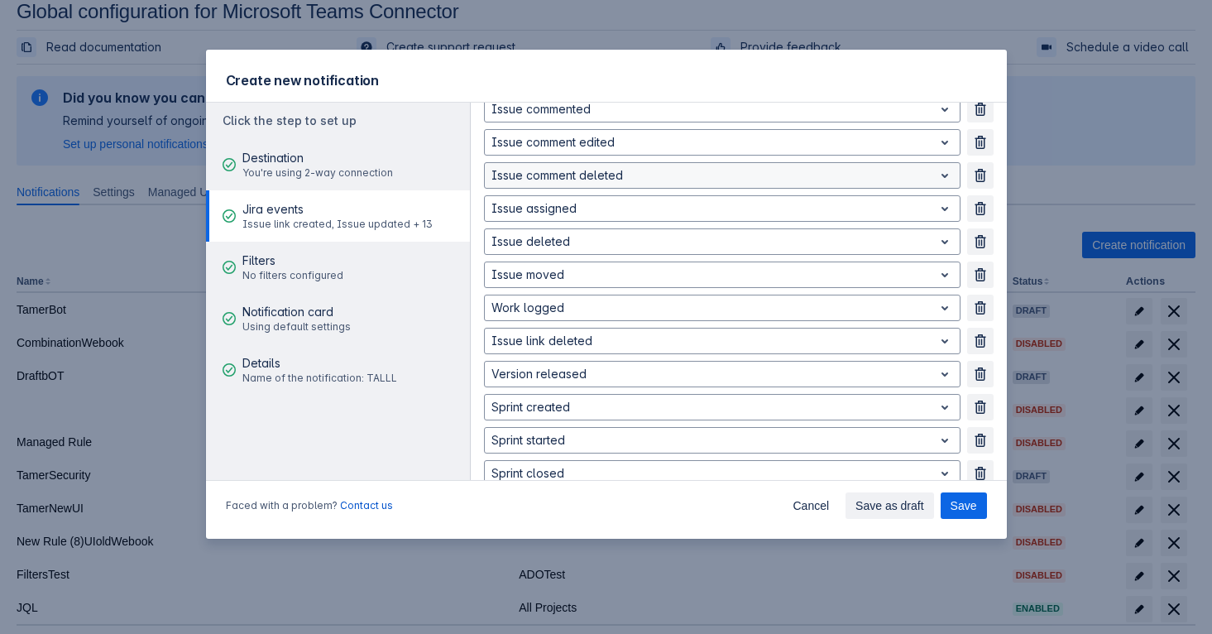
scroll to position [245, 0]
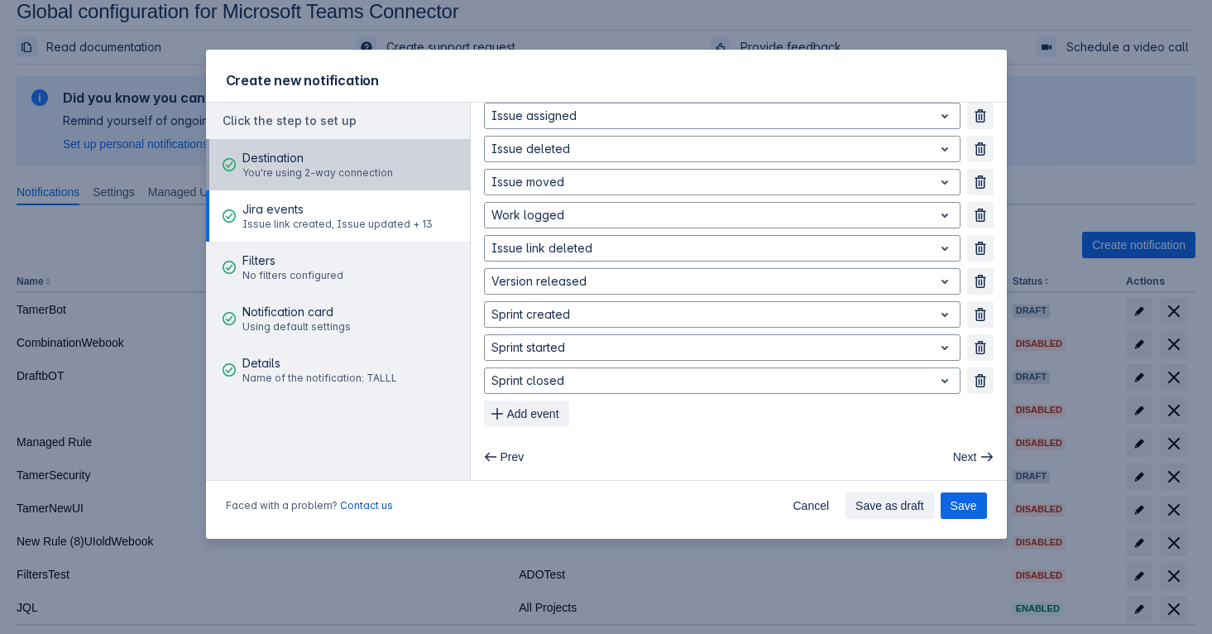
click at [337, 162] on span "Destination" at bounding box center [317, 158] width 151 height 17
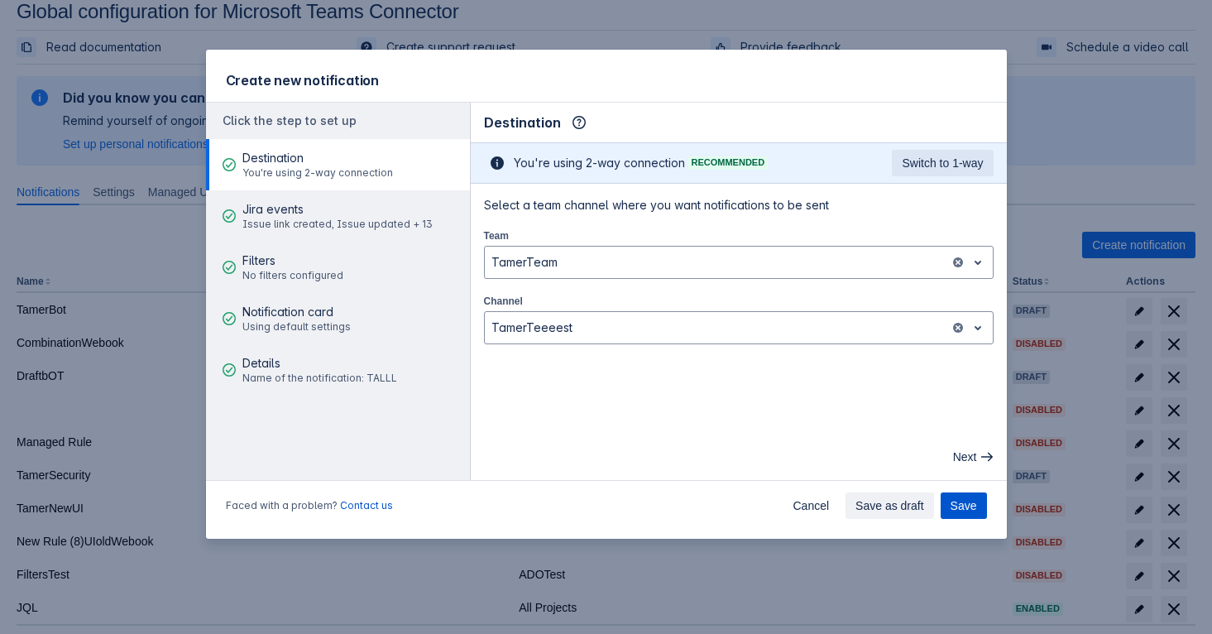
click at [967, 499] on span "Save" at bounding box center [963, 505] width 26 height 26
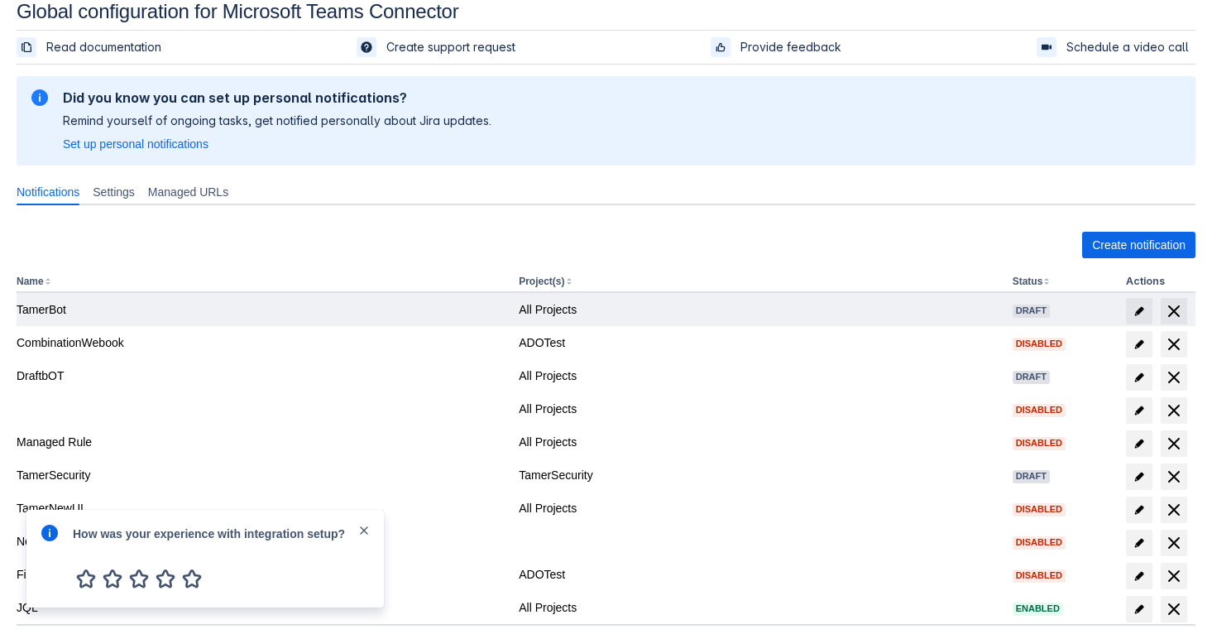
scroll to position [152, 0]
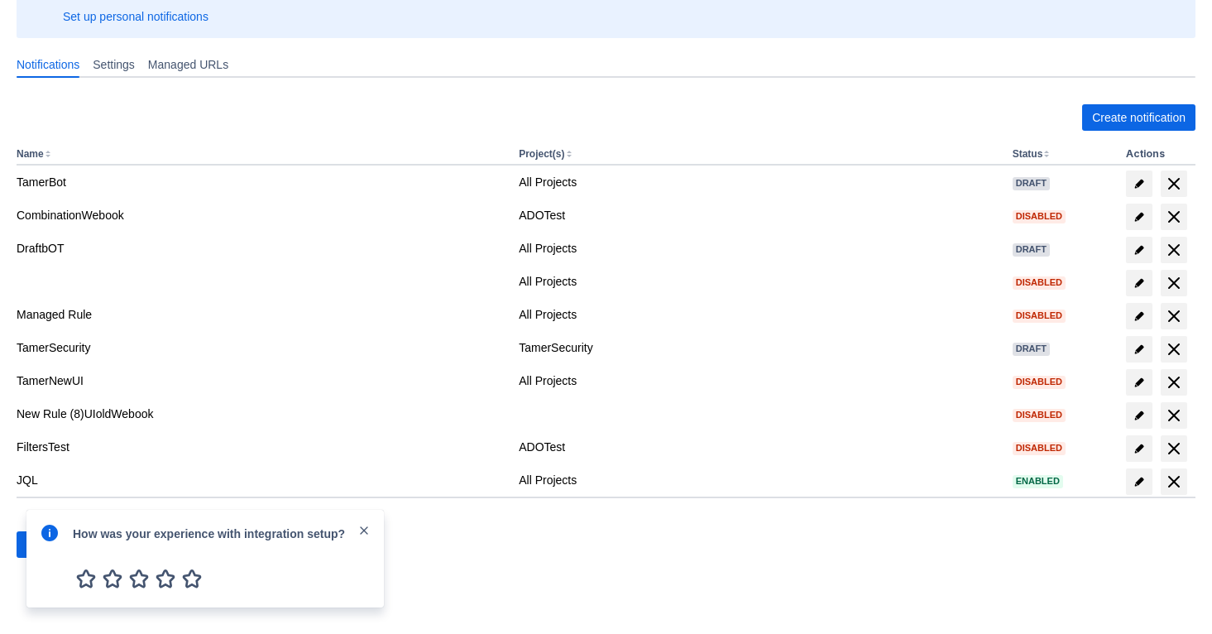
click at [366, 527] on span "close" at bounding box center [363, 530] width 13 height 13
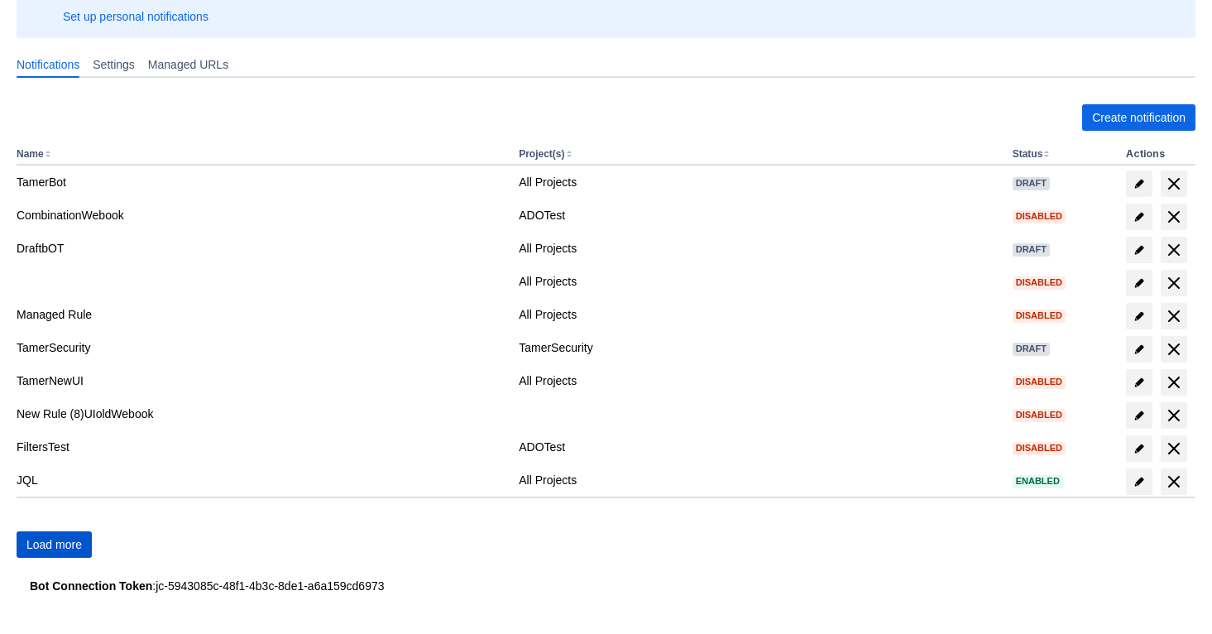
click at [63, 546] on span "Load more" at bounding box center [53, 544] width 55 height 26
